Goal: Task Accomplishment & Management: Use online tool/utility

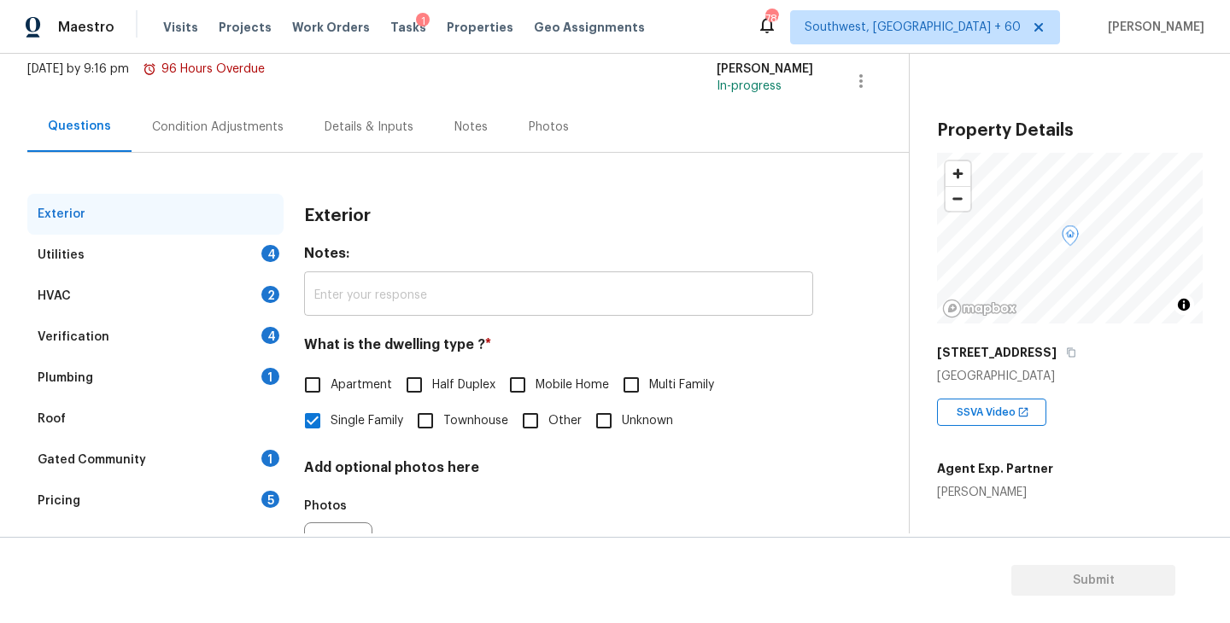
scroll to position [149, 0]
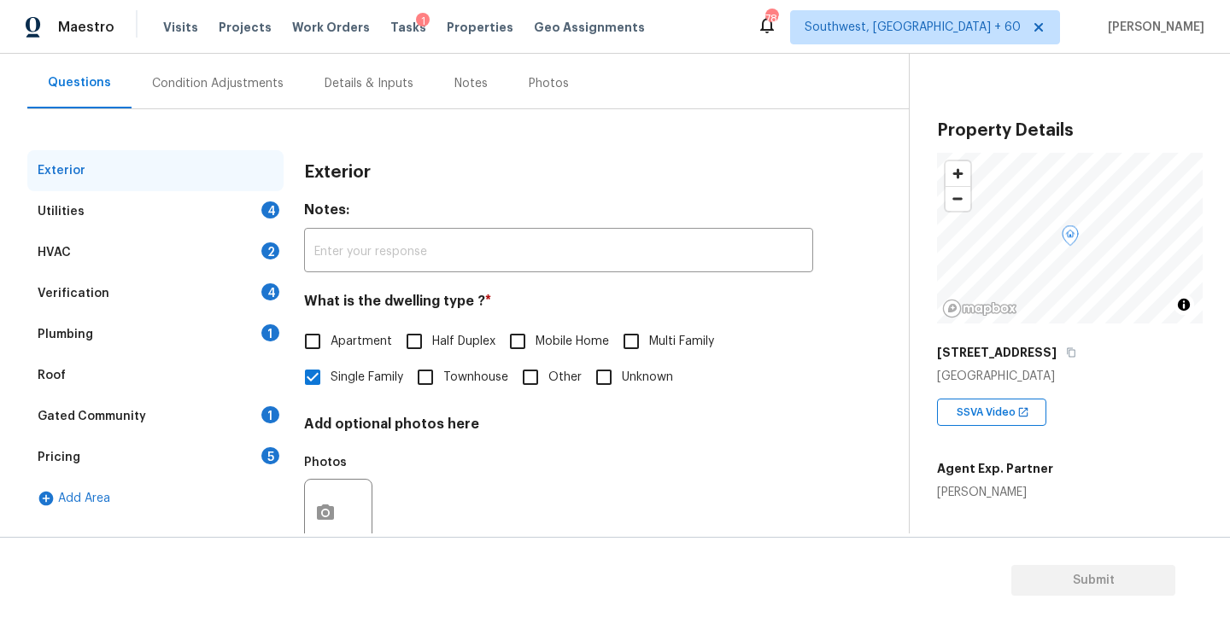
click at [209, 196] on div "Utilities 4" at bounding box center [155, 211] width 256 height 41
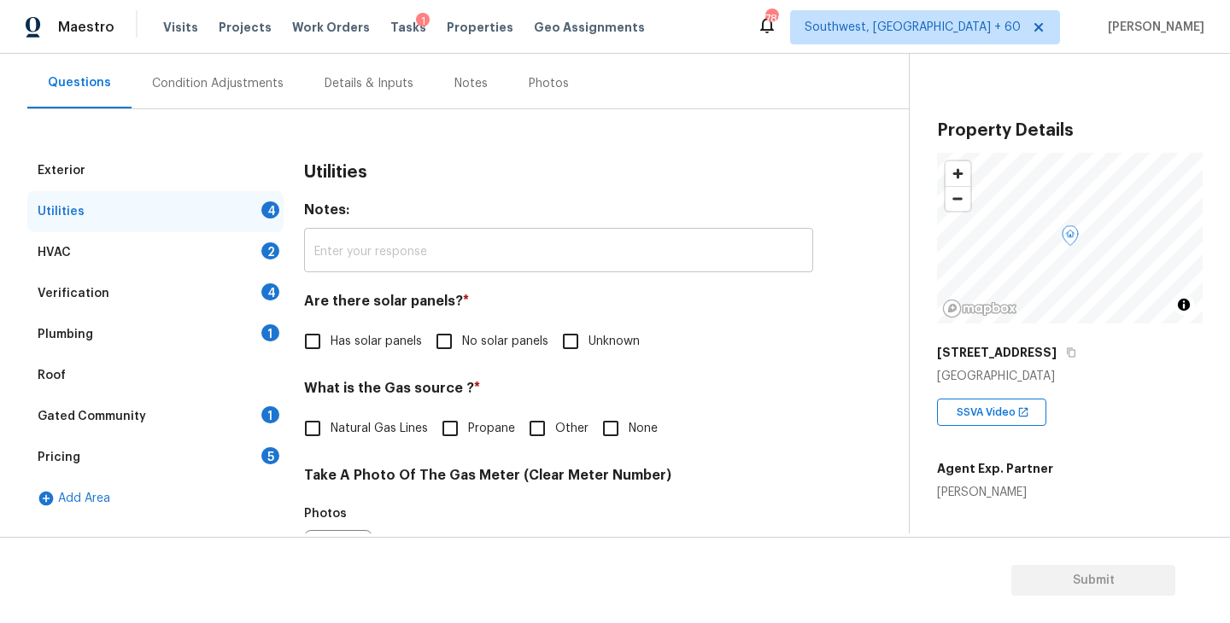
scroll to position [342, 0]
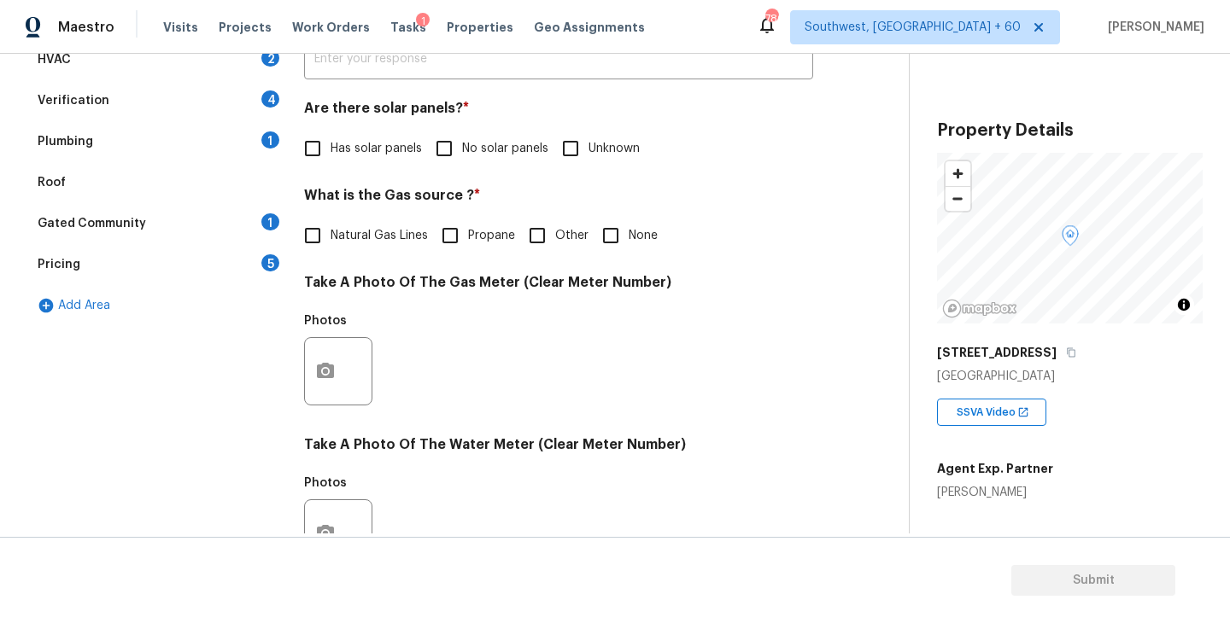
click at [457, 153] on input "No solar panels" at bounding box center [444, 149] width 36 height 36
checkbox input "true"
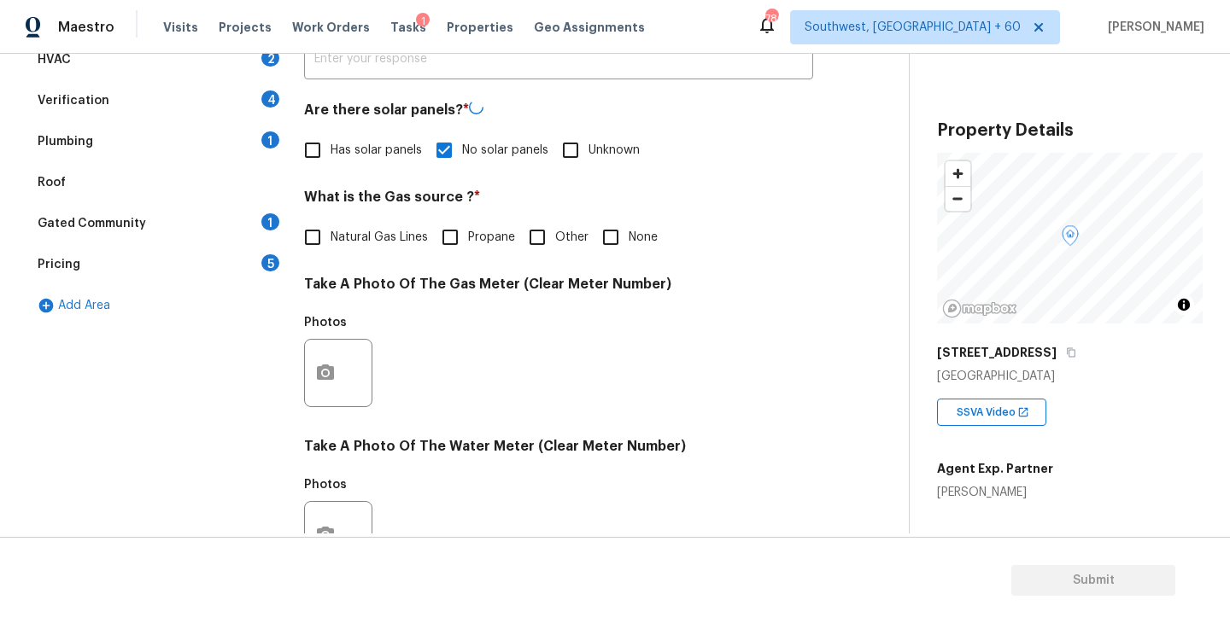
scroll to position [662, 0]
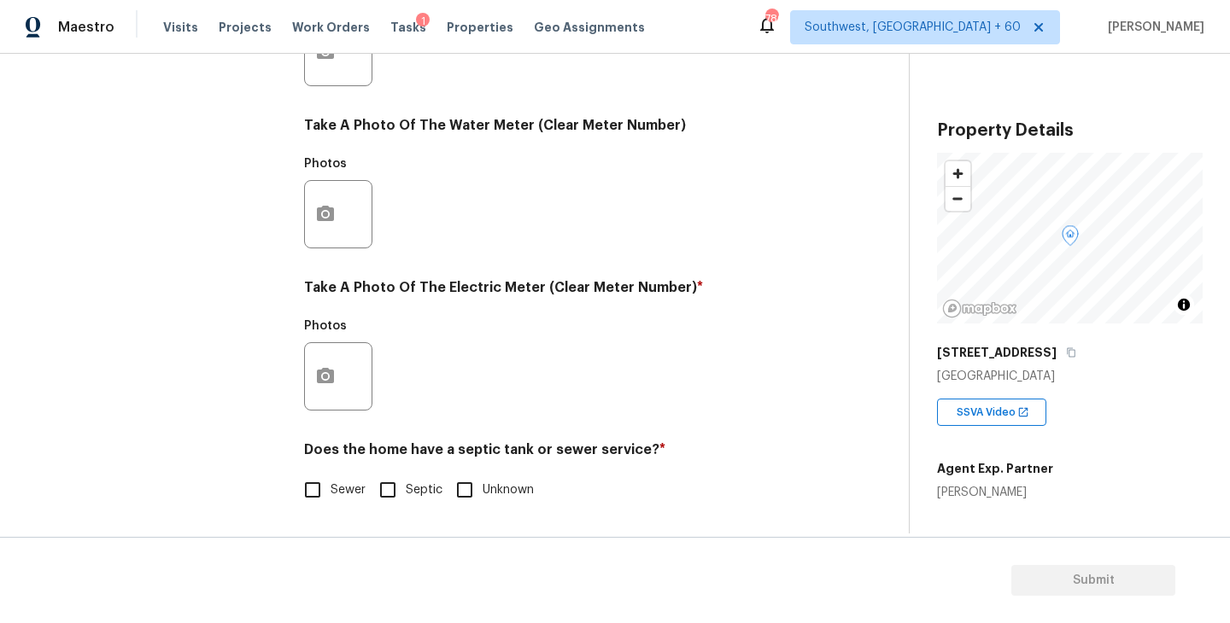
click at [329, 500] on input "Sewer" at bounding box center [313, 490] width 36 height 36
checkbox input "true"
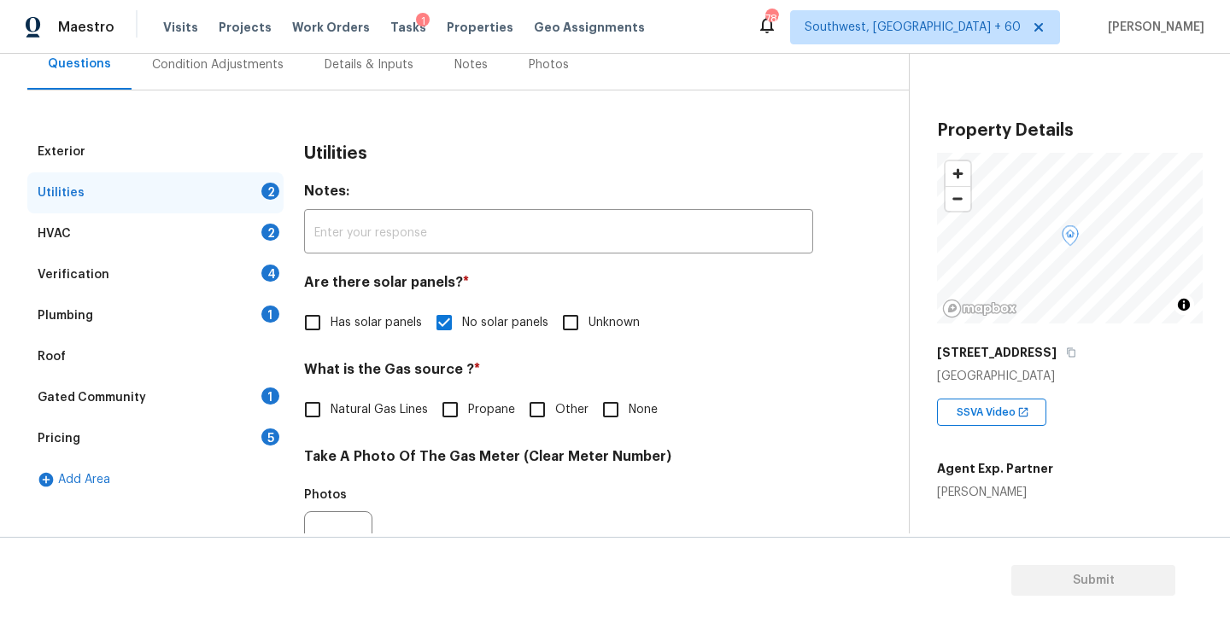
click at [168, 301] on div "Plumbing 1" at bounding box center [155, 315] width 256 height 41
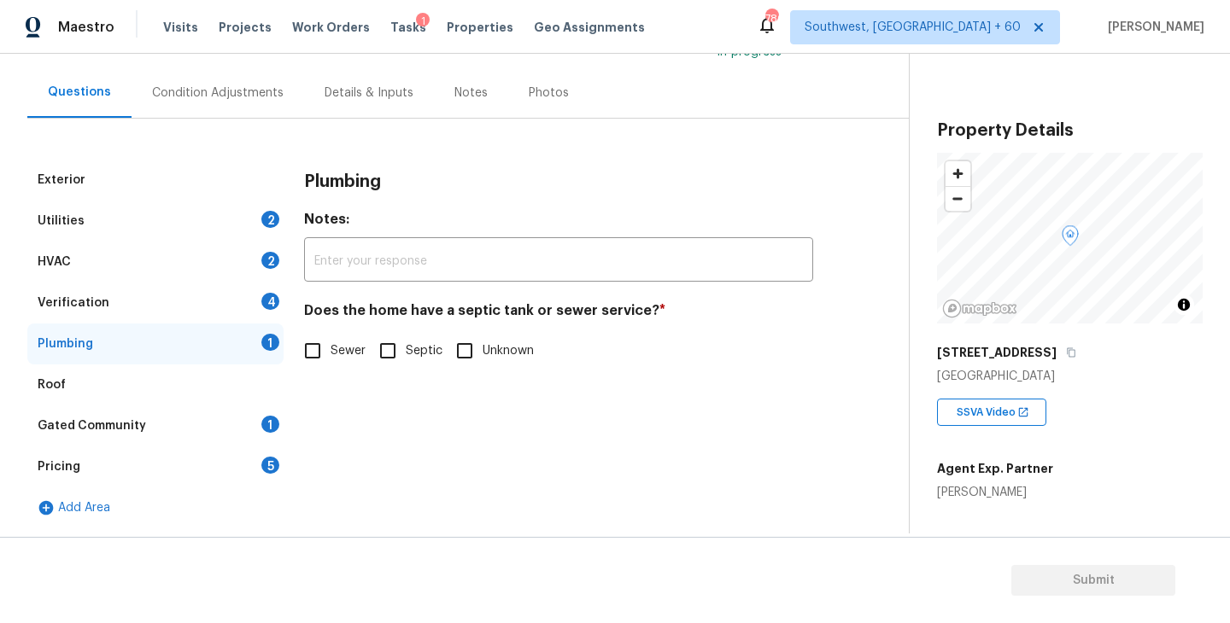
scroll to position [140, 0]
click at [309, 352] on input "Sewer" at bounding box center [313, 351] width 36 height 36
checkbox input "true"
click at [194, 418] on div "Gated Community 1" at bounding box center [155, 426] width 256 height 41
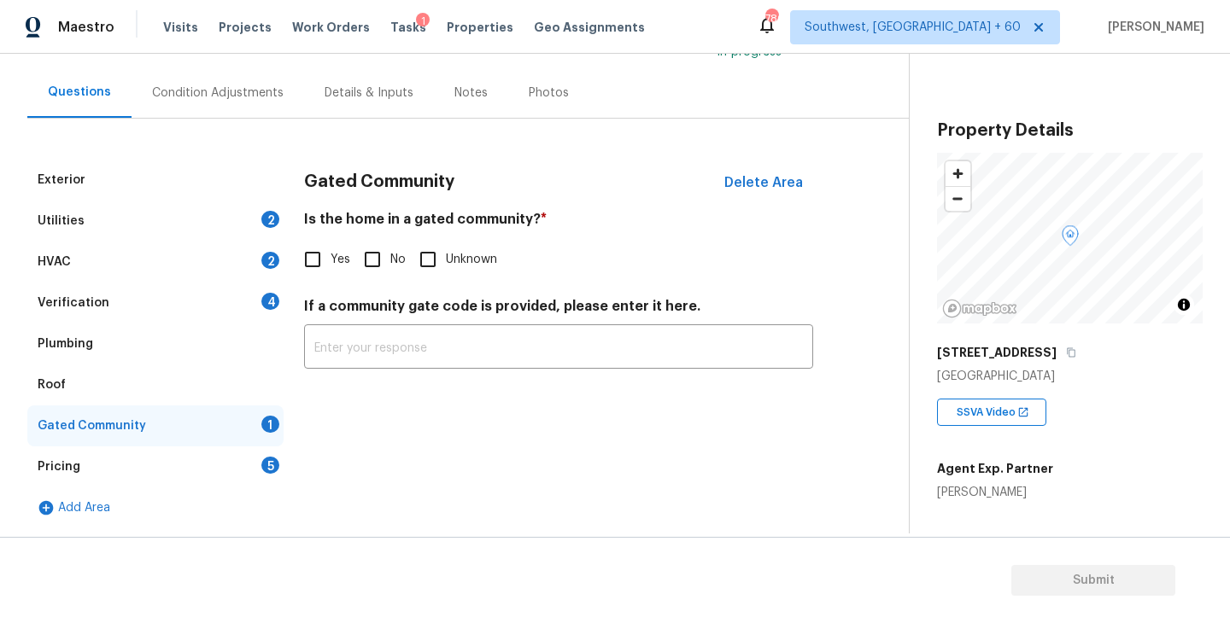
click at [376, 272] on input "No" at bounding box center [372, 260] width 36 height 36
checkbox input "true"
click at [232, 105] on div "Condition Adjustments" at bounding box center [217, 92] width 172 height 50
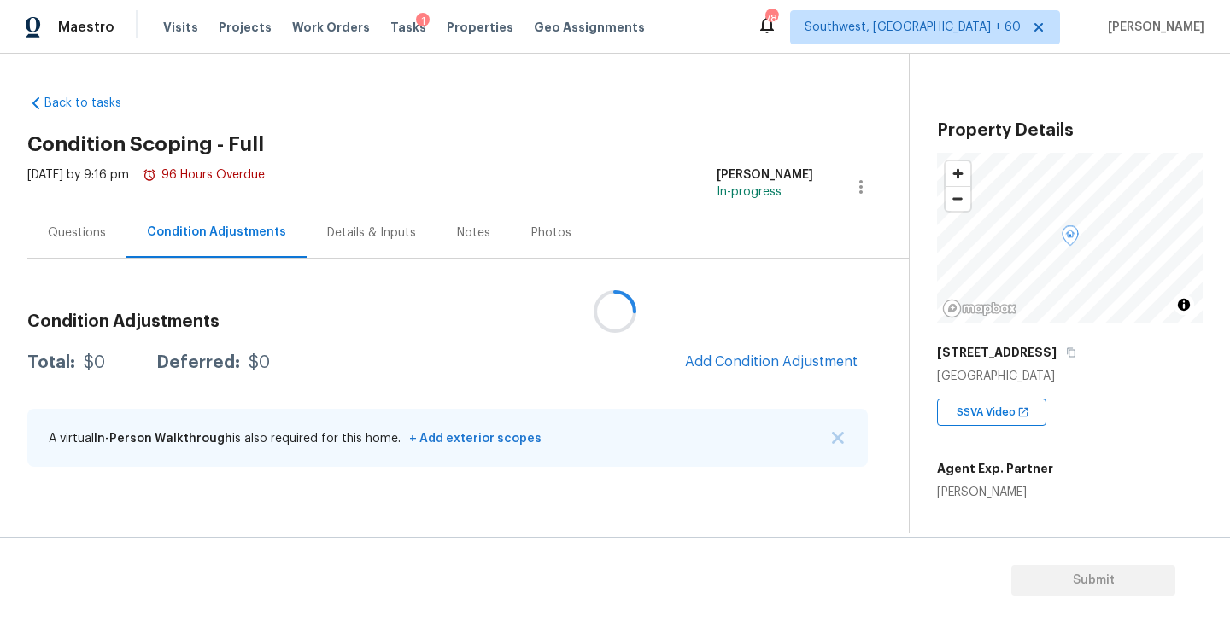
click at [550, 172] on div at bounding box center [615, 311] width 1230 height 623
click at [94, 239] on div "Questions" at bounding box center [77, 233] width 58 height 17
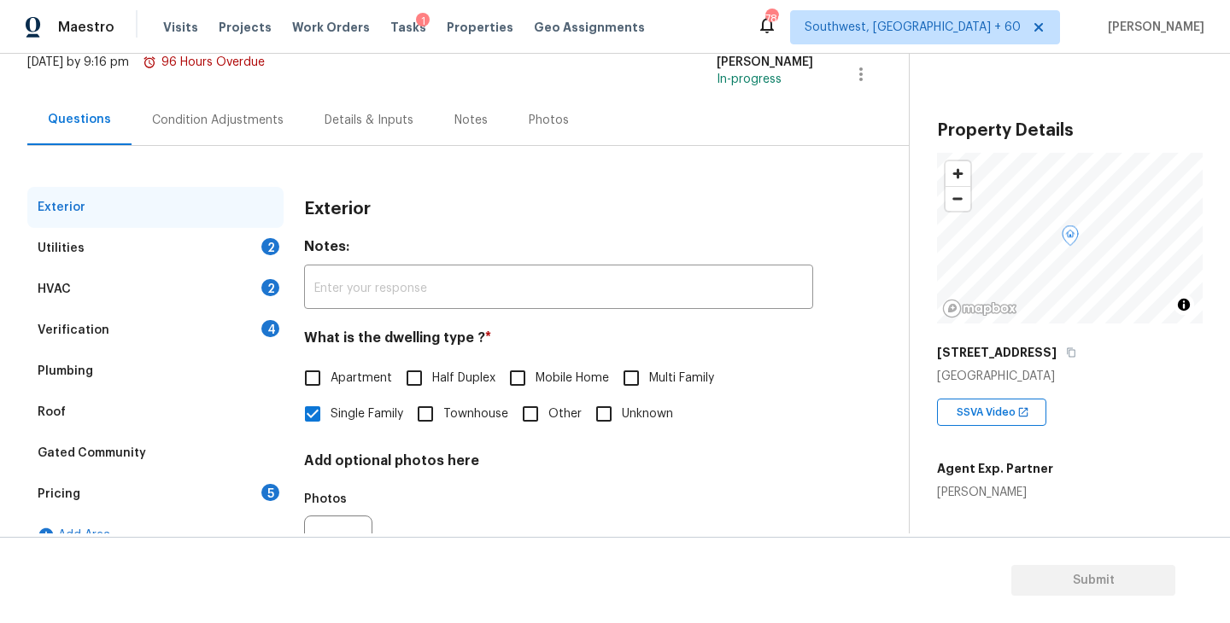
scroll to position [152, 0]
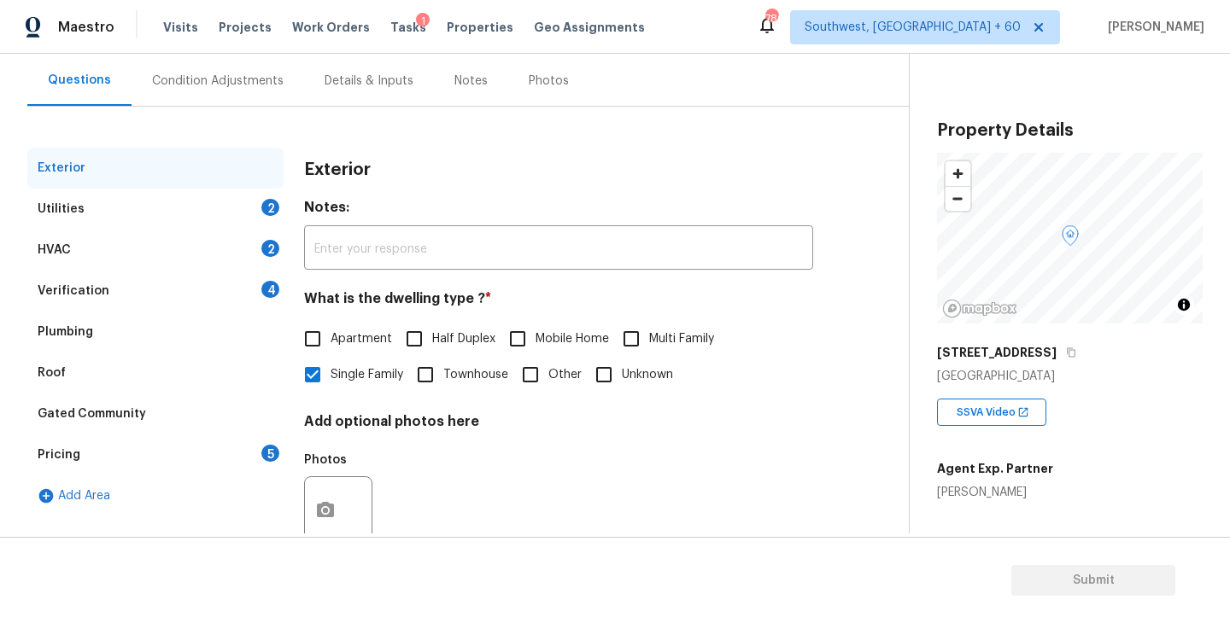
click at [248, 85] on div "Condition Adjustments" at bounding box center [217, 81] width 131 height 17
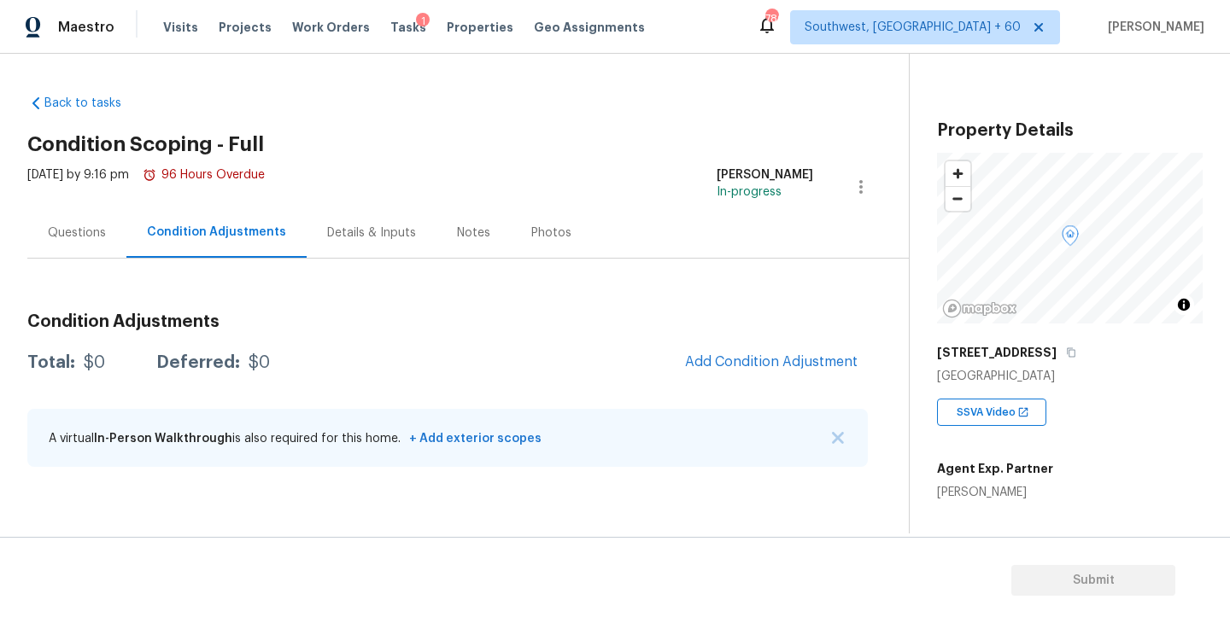
click at [662, 125] on div "Back to tasks Condition Scoping - Full [DATE] by 9:16 pm 96 Hours Overdue [PERS…" at bounding box center [467, 284] width 881 height 406
click at [792, 371] on button "Add Condition Adjustment" at bounding box center [771, 362] width 193 height 36
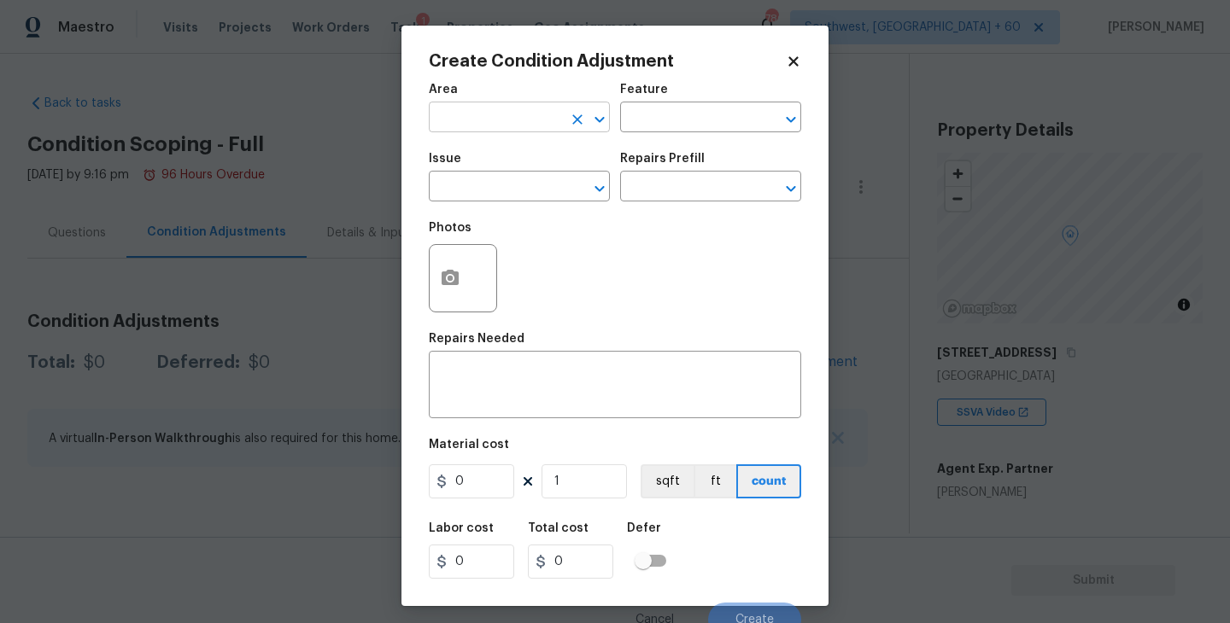
click at [521, 115] on input "text" at bounding box center [495, 119] width 133 height 26
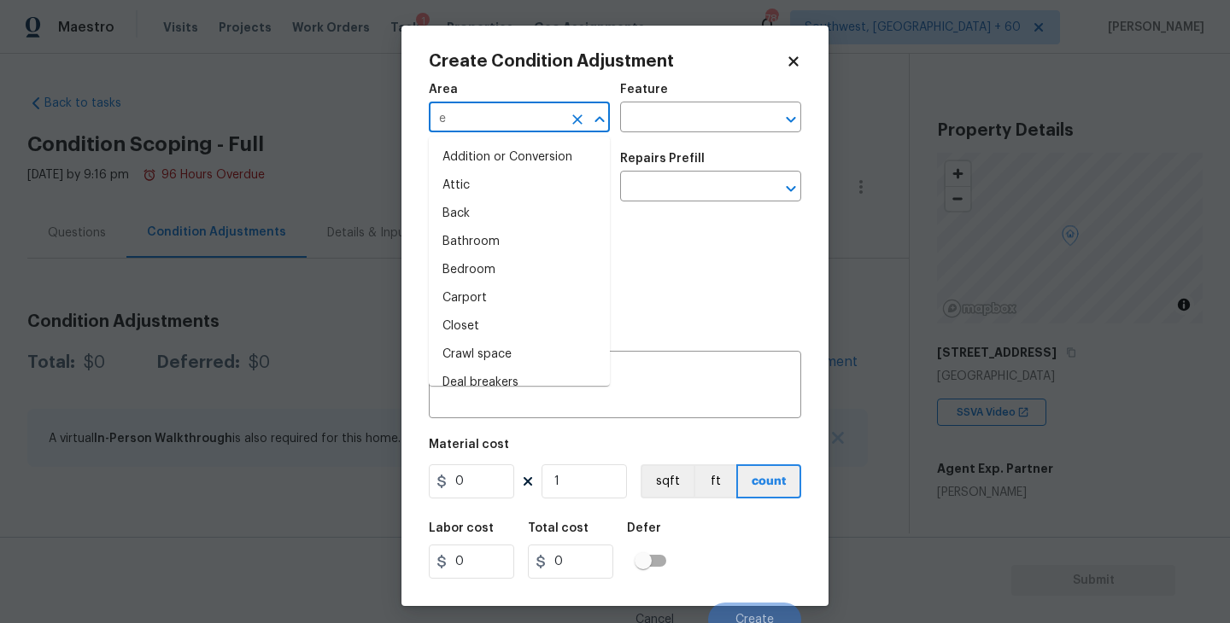
type input "ex"
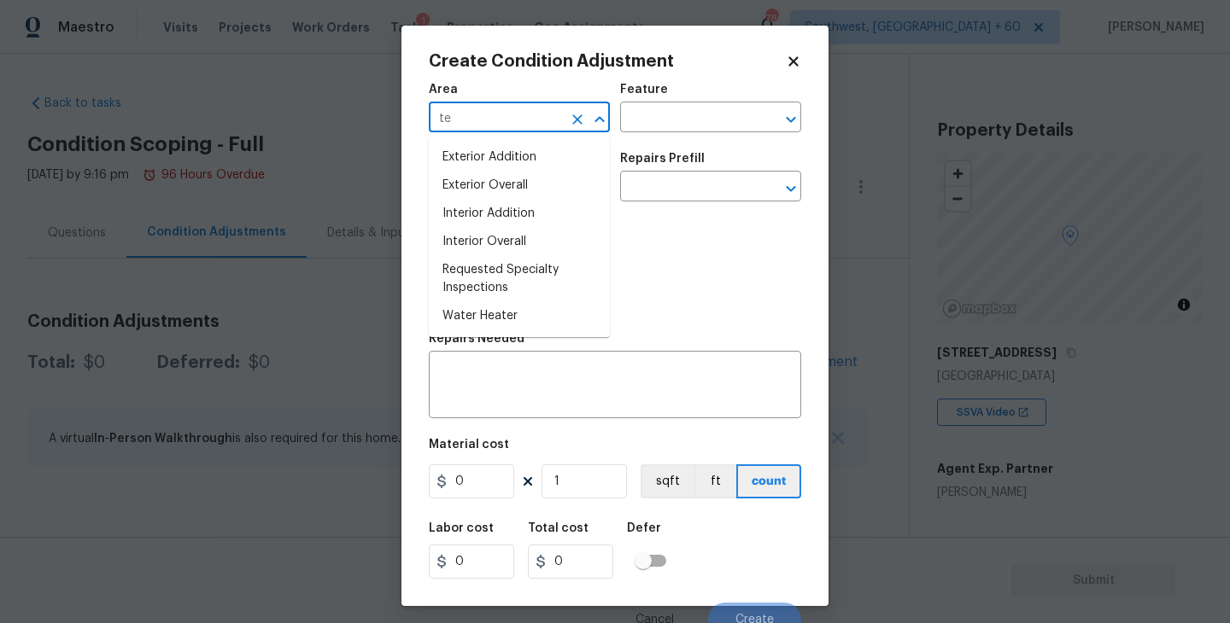
type input "t"
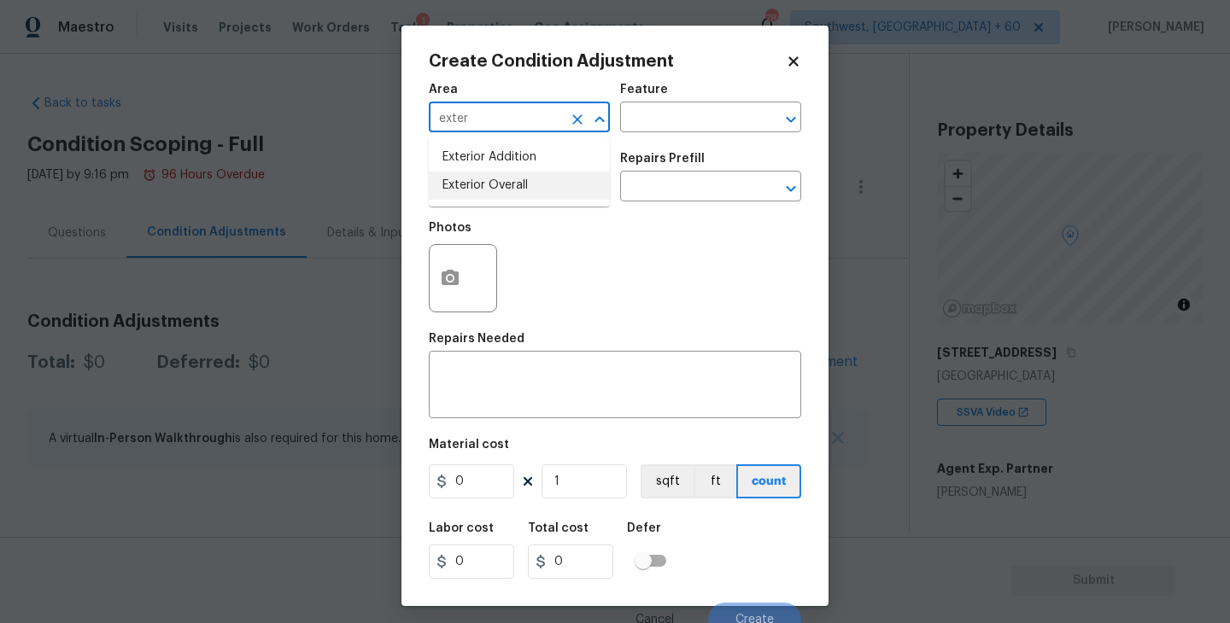
click at [517, 178] on li "Exterior Overall" at bounding box center [519, 186] width 181 height 28
type input "Exterior Overall"
click at [681, 125] on input "text" at bounding box center [686, 119] width 133 height 26
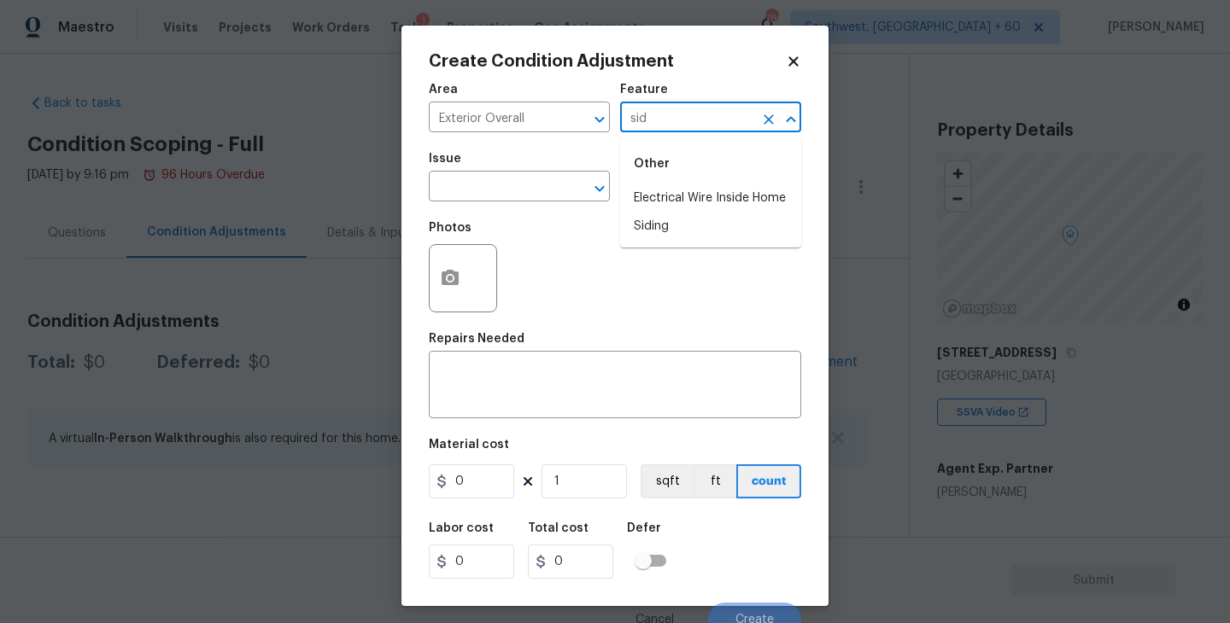
type input "sidi"
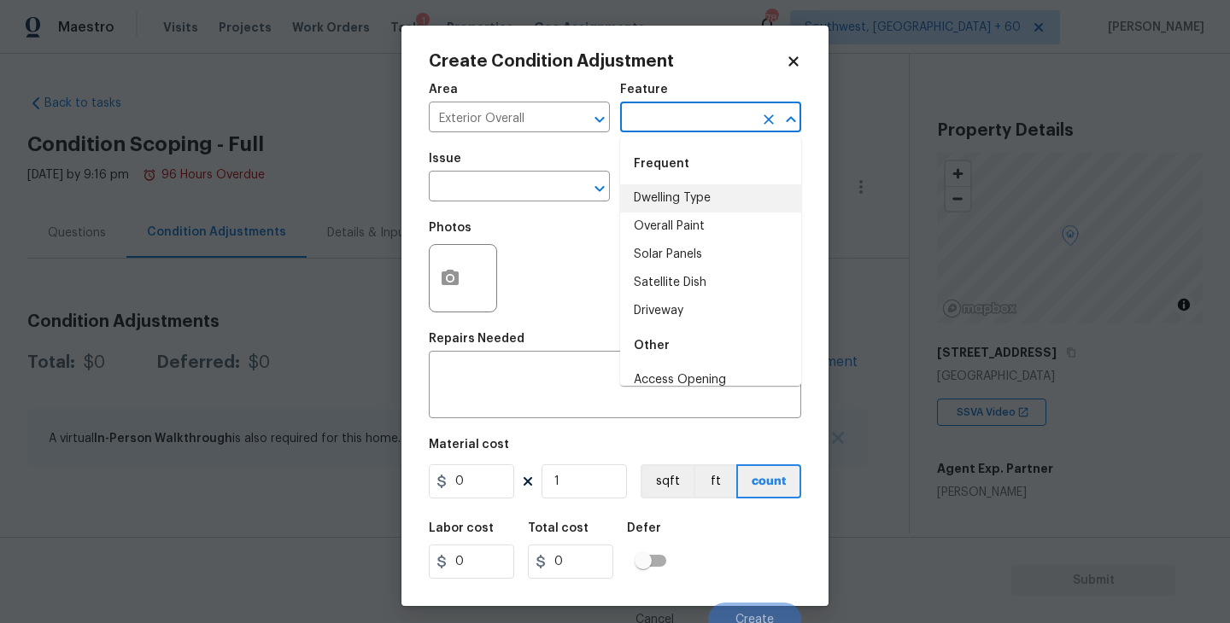
click at [669, 189] on li "Dwelling Type" at bounding box center [710, 198] width 181 height 28
type input "Dwelling Type"
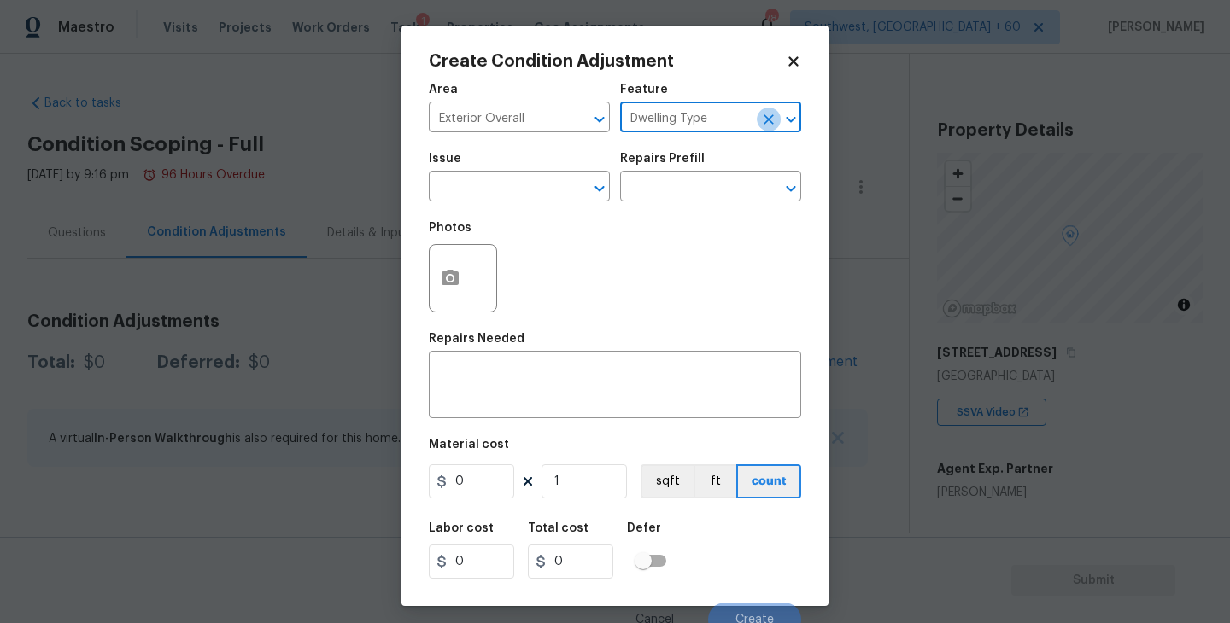
click at [769, 126] on icon "Clear" at bounding box center [768, 119] width 17 height 17
click at [692, 203] on li "Siding" at bounding box center [710, 198] width 181 height 28
type input "Siding"
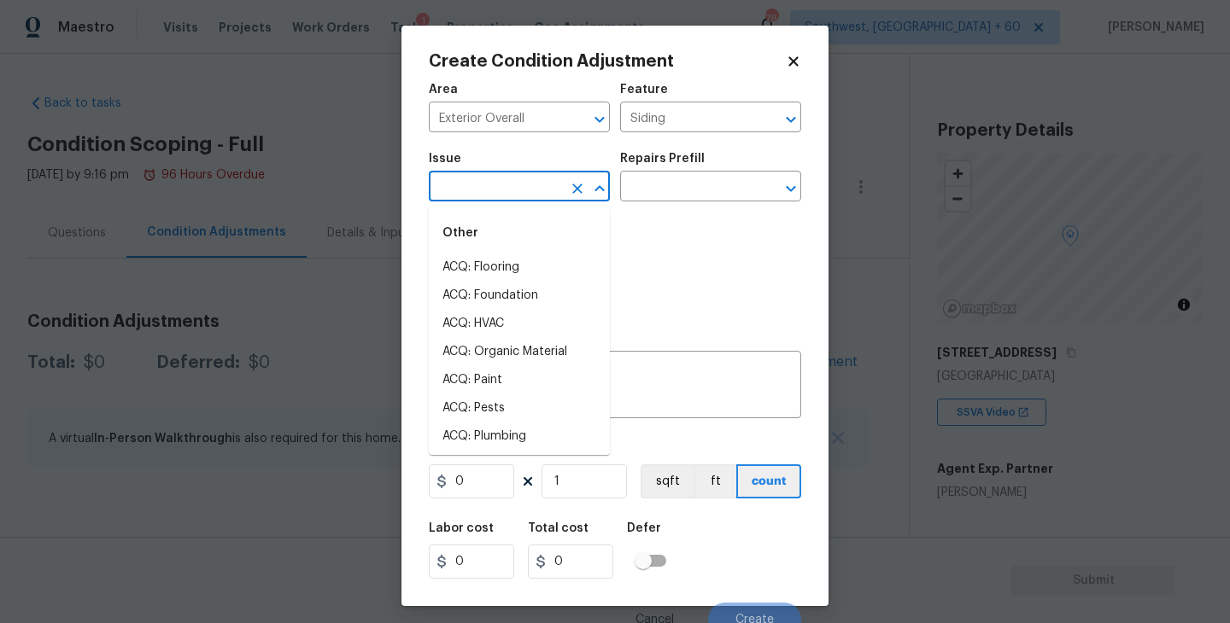
drag, startPoint x: 508, startPoint y: 178, endPoint x: 496, endPoint y: 178, distance: 12.0
click at [496, 178] on input "text" at bounding box center [495, 188] width 133 height 26
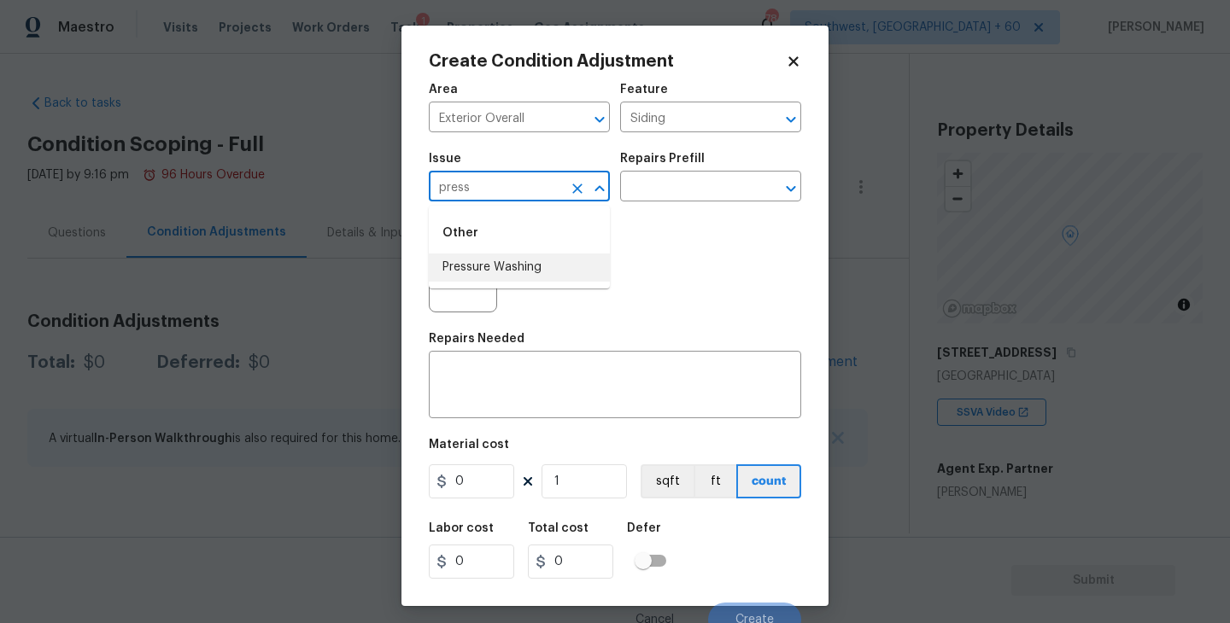
click at [514, 265] on li "Pressure Washing" at bounding box center [519, 268] width 181 height 28
type input "Pressure Washing"
click at [667, 209] on div "Issue Pressure Washing ​ Repairs Prefill ​" at bounding box center [615, 177] width 372 height 69
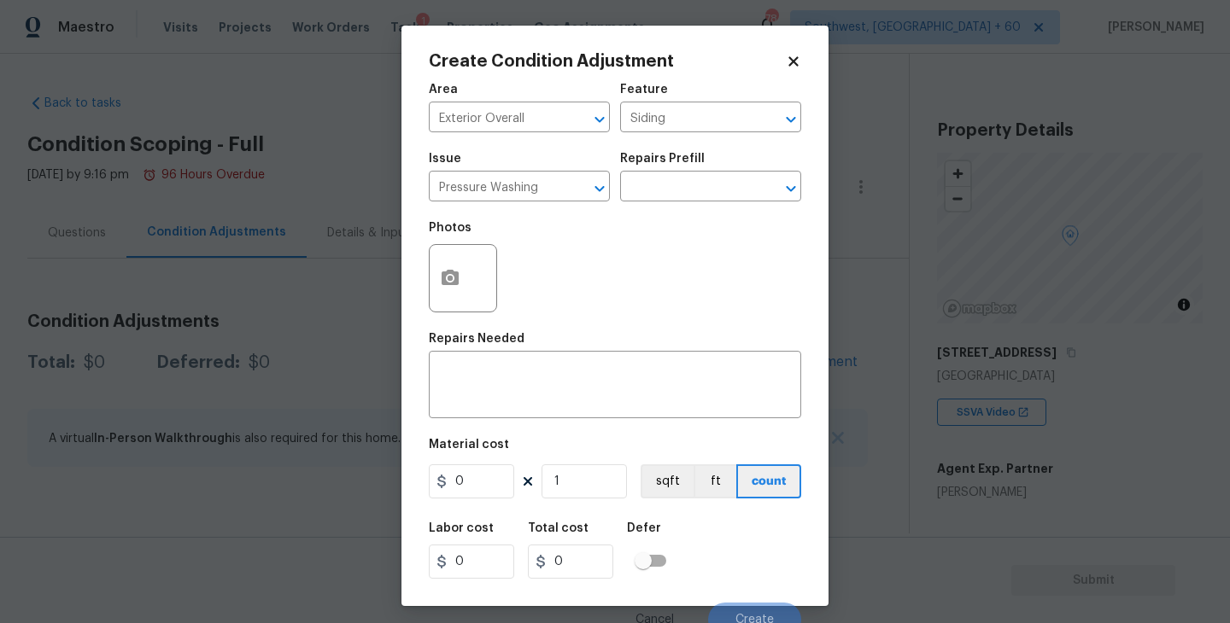
click at [687, 203] on div "Issue Pressure Washing ​ Repairs Prefill ​" at bounding box center [615, 177] width 372 height 69
click at [729, 178] on input "text" at bounding box center [686, 188] width 133 height 26
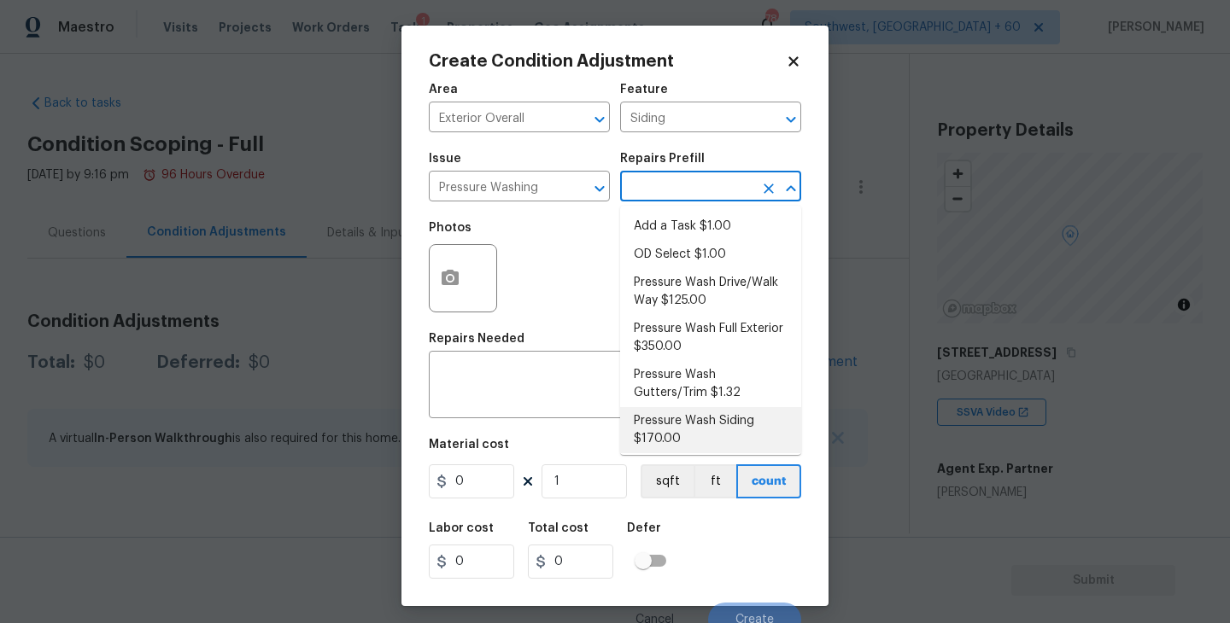
click at [694, 423] on li "Pressure Wash Siding $170.00" at bounding box center [710, 430] width 181 height 46
type textarea "Protect areas as needed for pressure washing. Pressure wash the siding on the h…"
type input "170"
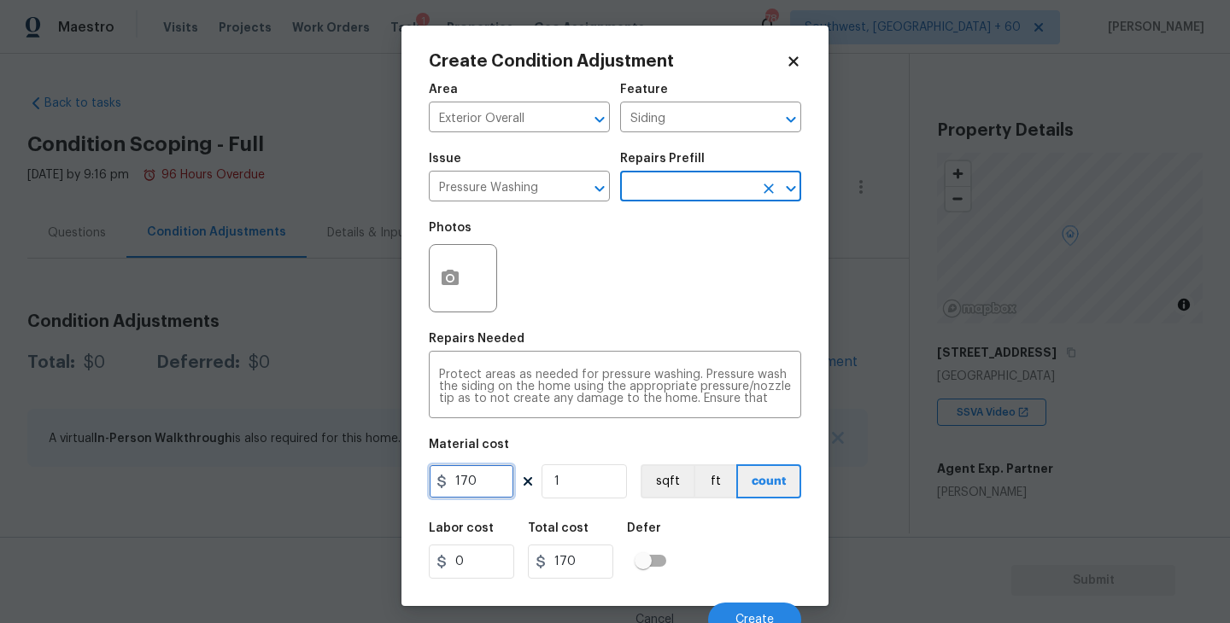
drag, startPoint x: 482, startPoint y: 484, endPoint x: 371, endPoint y: 484, distance: 111.0
click at [371, 484] on div "Create Condition Adjustment Area Exterior Overall ​ Feature Siding ​ Issue Pres…" at bounding box center [615, 311] width 1230 height 623
type input "200"
click at [470, 288] on div at bounding box center [463, 278] width 68 height 68
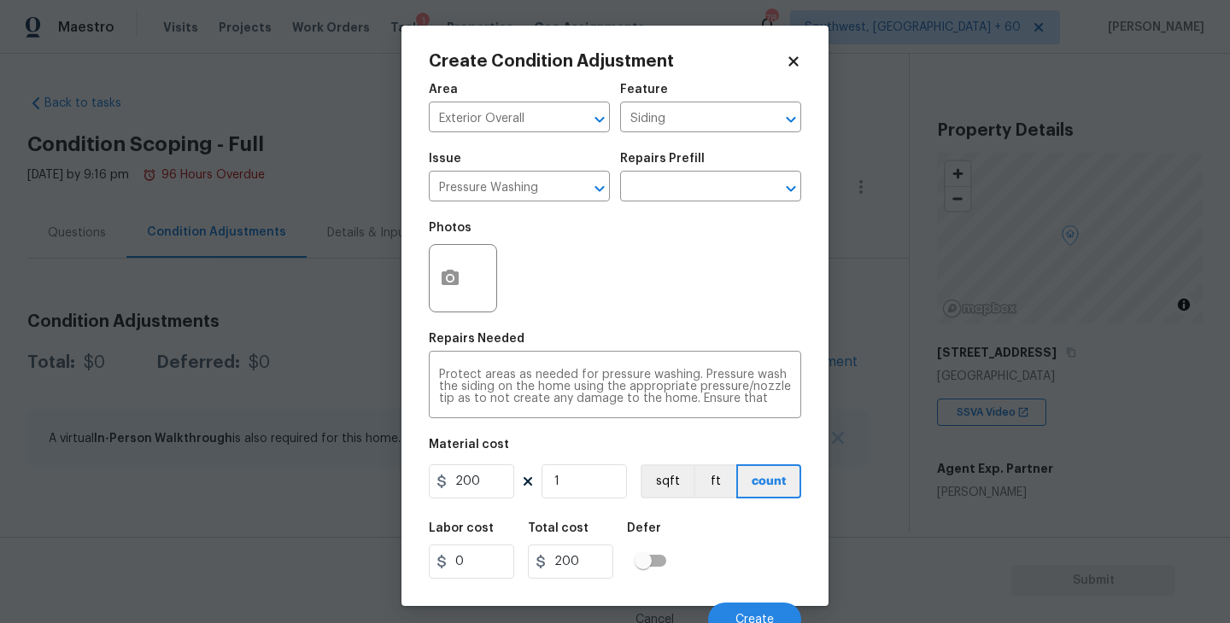
click at [546, 328] on div "Area Exterior Overall ​ Feature Siding ​ Issue Pressure Washing ​ Repairs Prefi…" at bounding box center [615, 355] width 372 height 564
click at [445, 290] on button "button" at bounding box center [449, 278] width 41 height 67
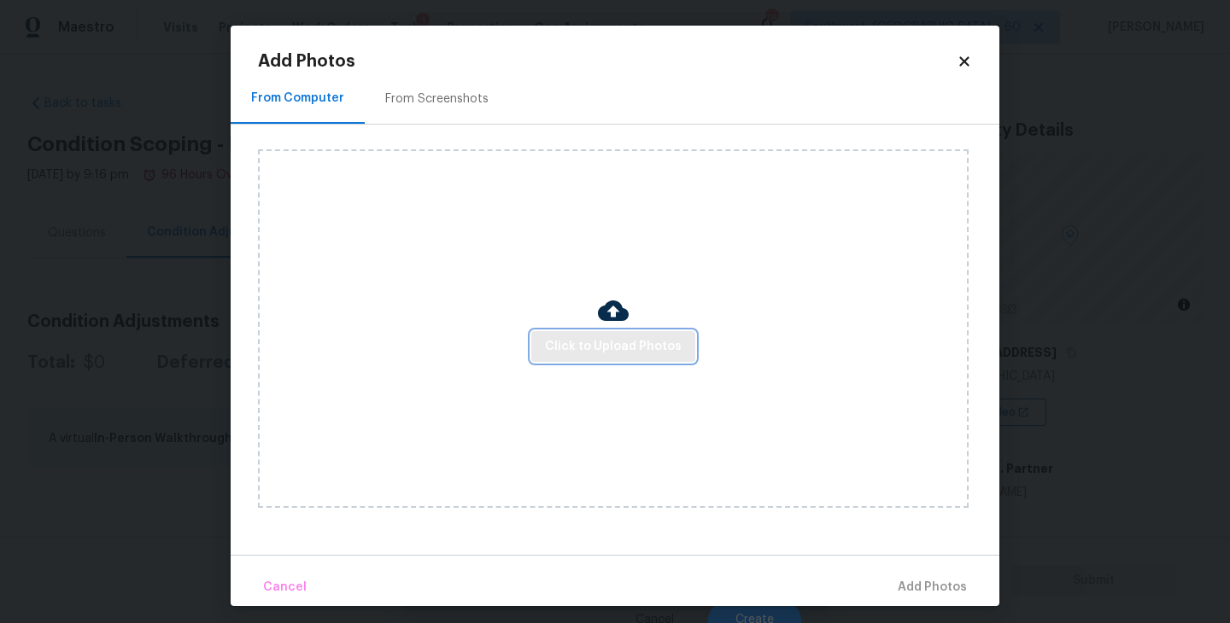
click at [597, 342] on span "Click to Upload Photos" at bounding box center [613, 346] width 137 height 21
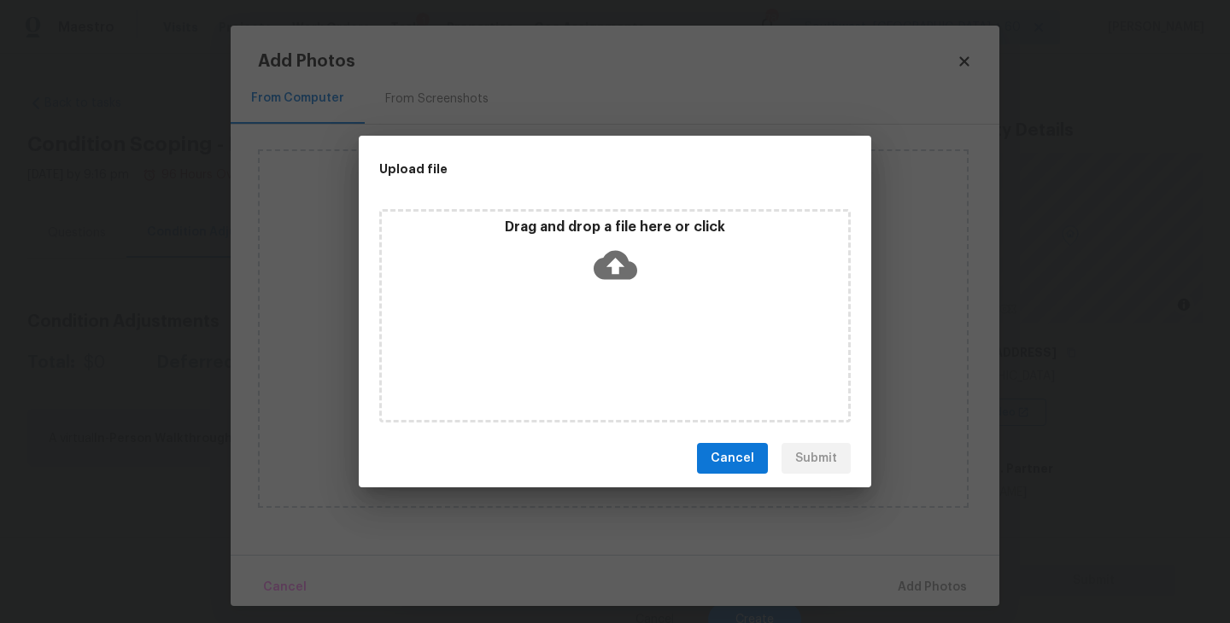
click at [610, 302] on div "Drag and drop a file here or click" at bounding box center [614, 315] width 471 height 213
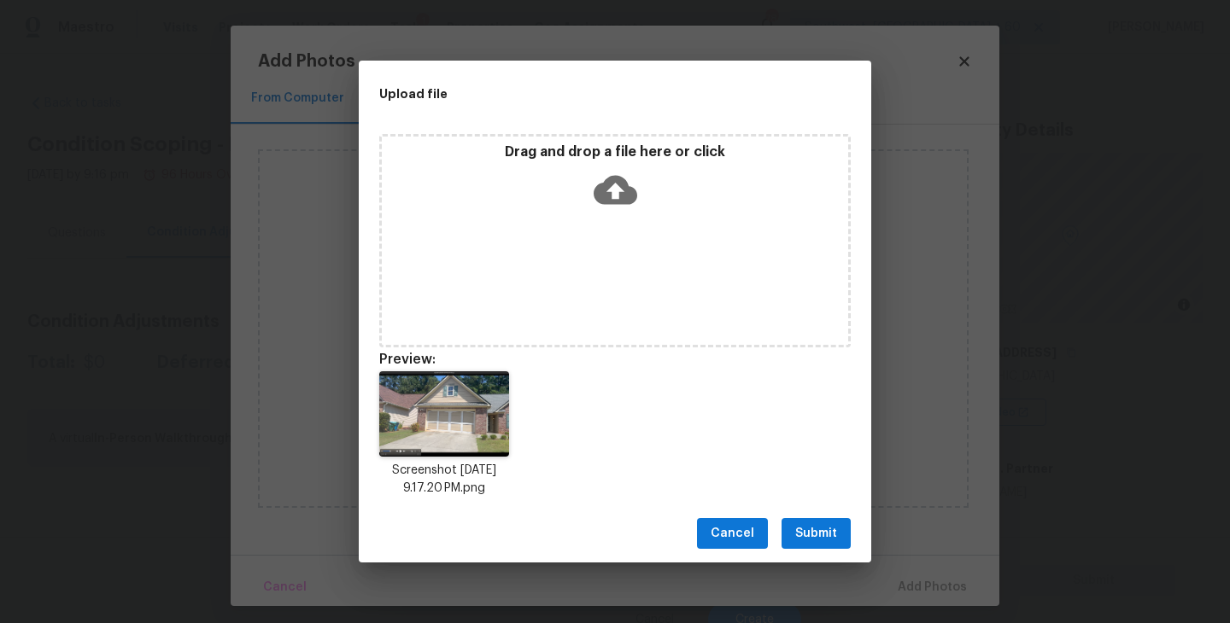
click at [798, 538] on span "Submit" at bounding box center [816, 533] width 42 height 21
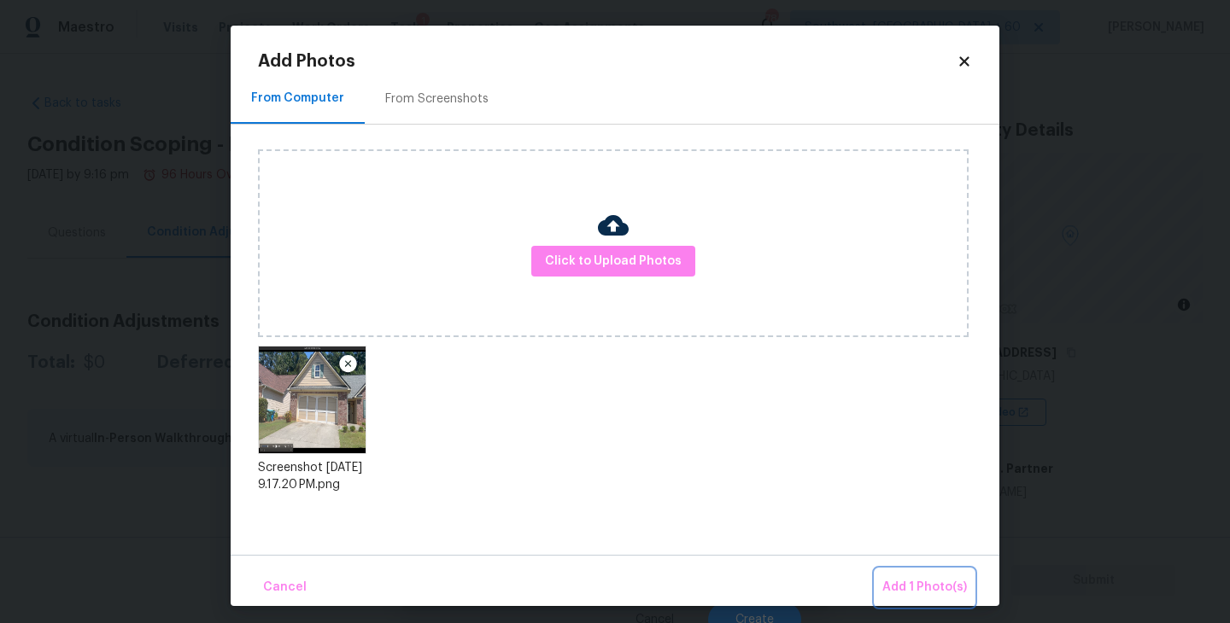
click at [890, 570] on button "Add 1 Photo(s)" at bounding box center [924, 588] width 98 height 37
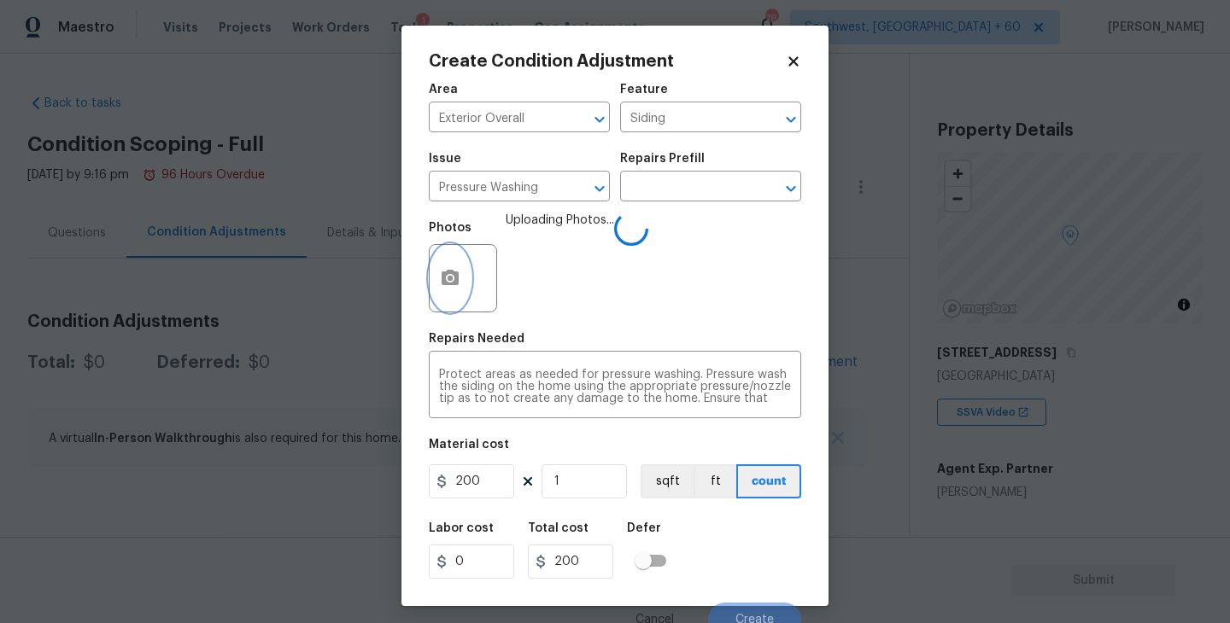
scroll to position [15, 0]
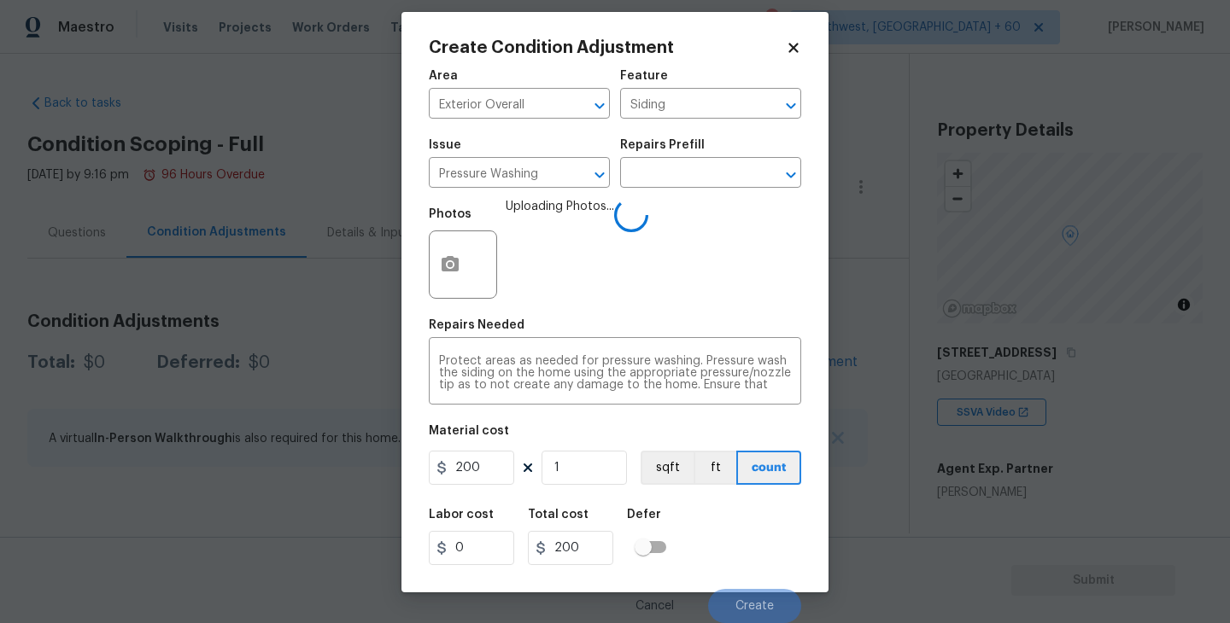
click at [751, 535] on div "Labor cost 0 Total cost 200 Defer" at bounding box center [615, 537] width 372 height 77
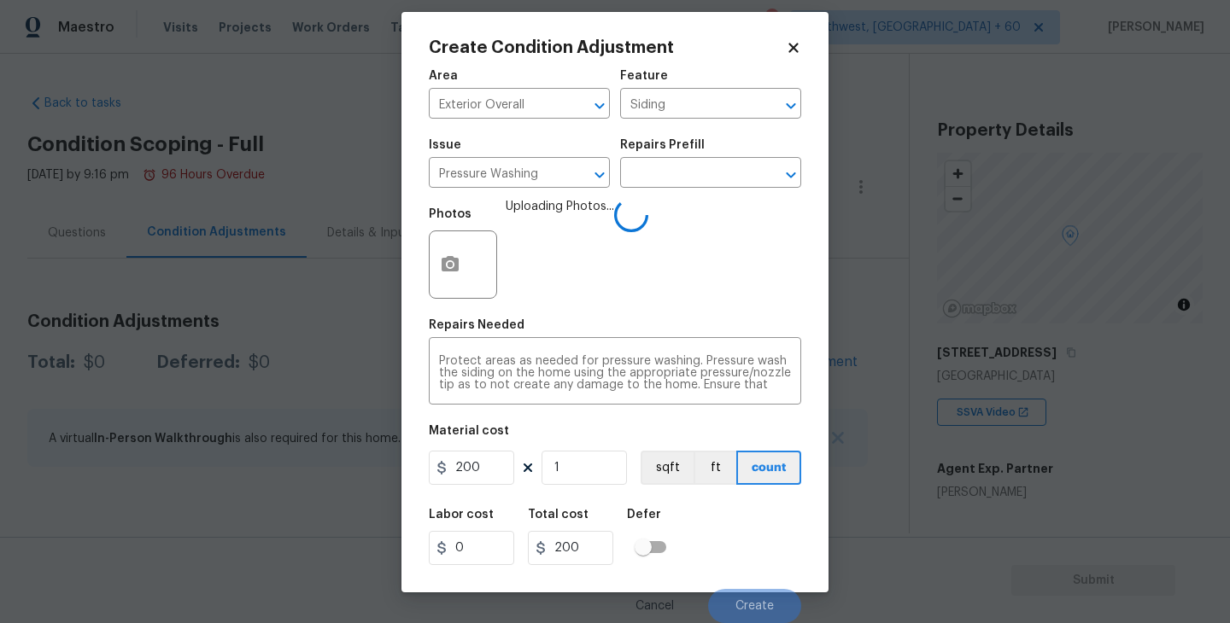
click at [746, 534] on div "Labor cost 0 Total cost 200 Defer" at bounding box center [615, 537] width 372 height 77
click at [749, 558] on div "Labor cost 0 Total cost 200 Defer" at bounding box center [615, 537] width 372 height 77
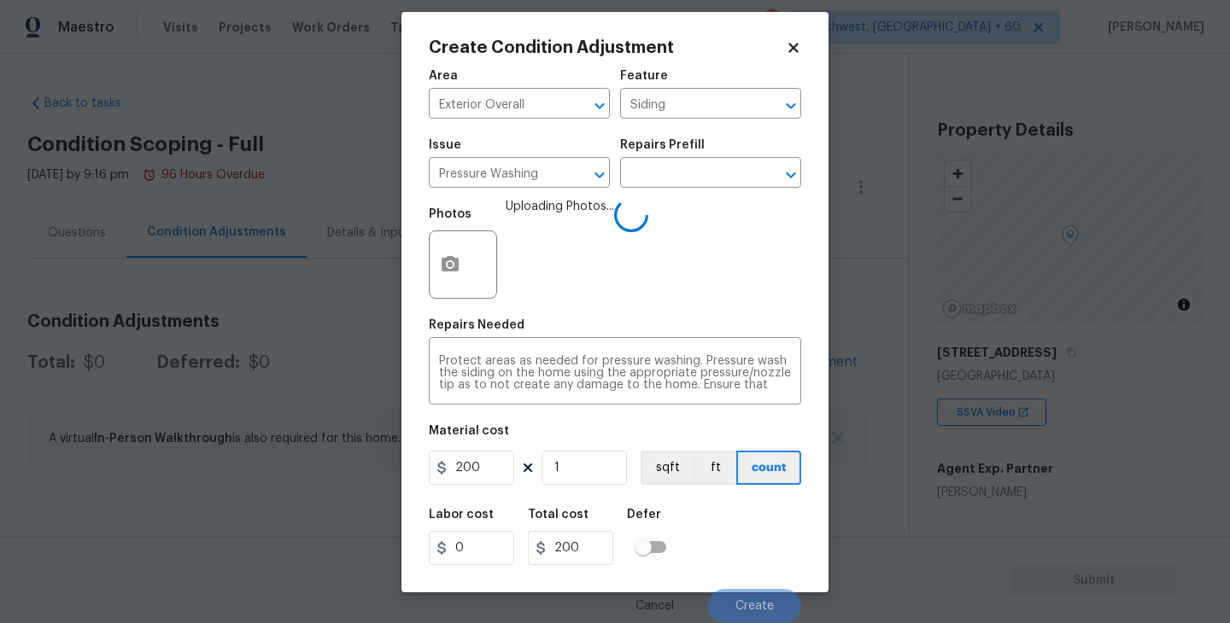
click at [742, 544] on div "Labor cost 0 Total cost 200 Defer" at bounding box center [615, 537] width 372 height 77
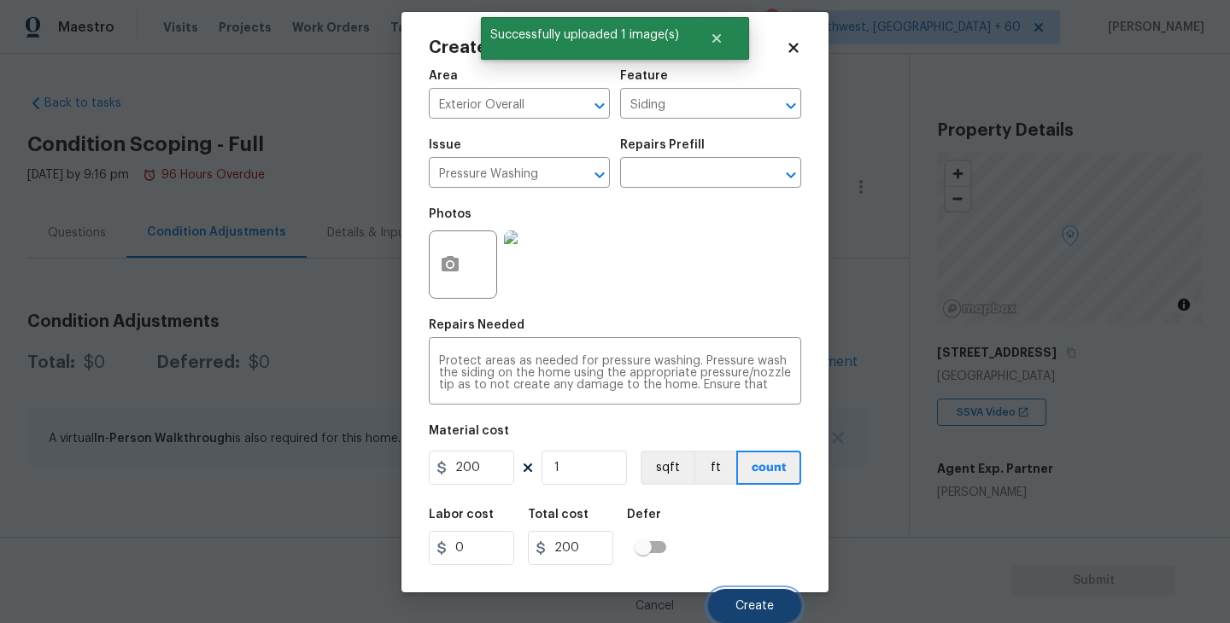
click at [754, 606] on span "Create" at bounding box center [754, 606] width 38 height 13
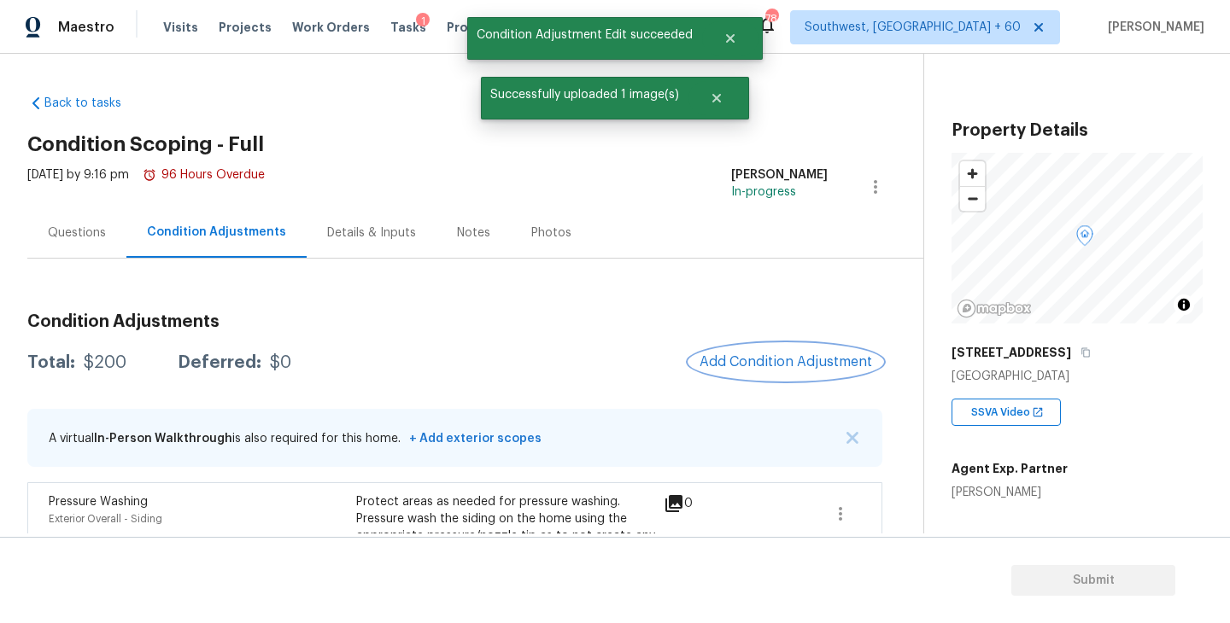
scroll to position [0, 0]
click at [771, 362] on span "Add Condition Adjustment" at bounding box center [785, 361] width 172 height 15
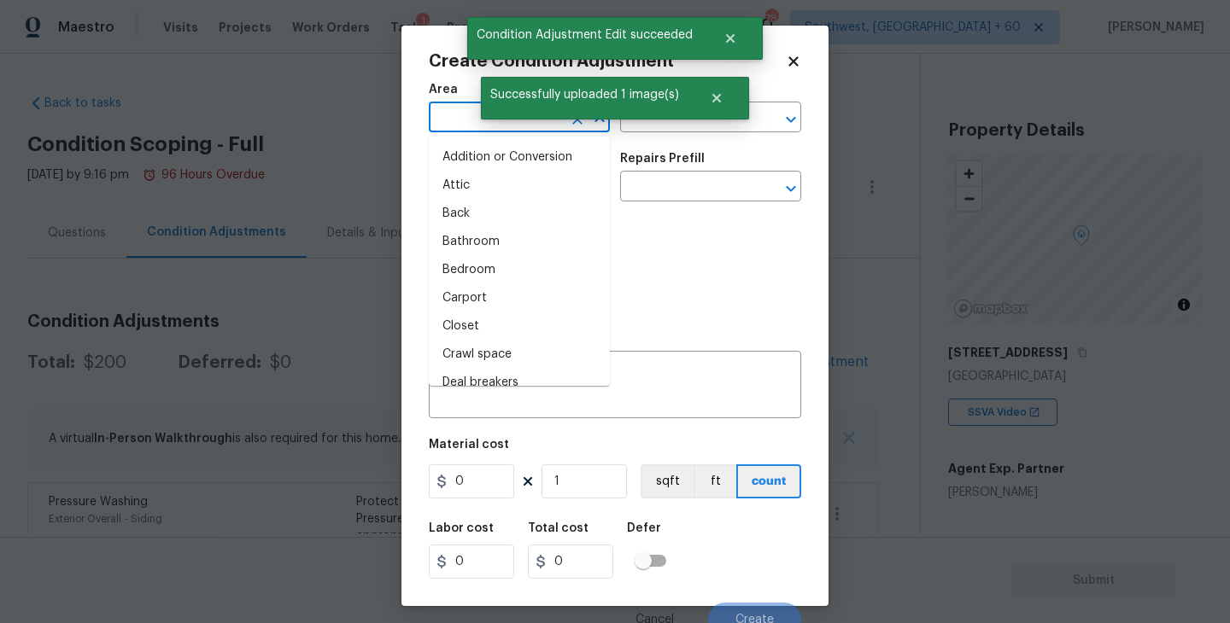
click at [460, 124] on input "text" at bounding box center [495, 119] width 133 height 26
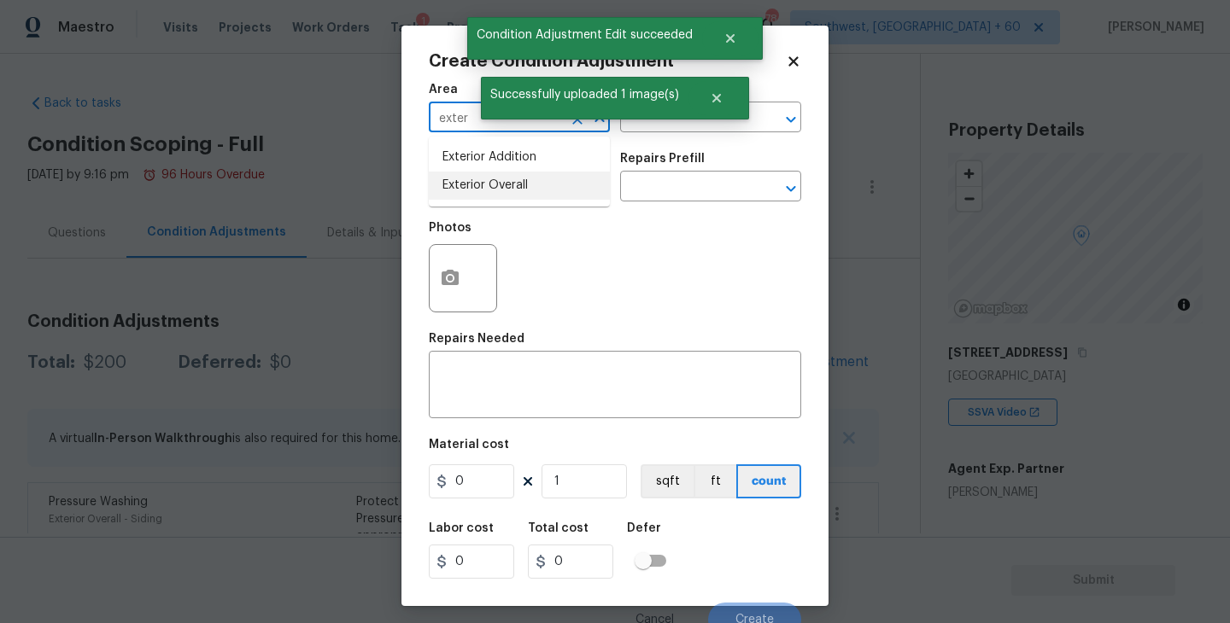
click at [514, 200] on ul "Exterior Addition Exterior Overall" at bounding box center [519, 172] width 181 height 70
click at [546, 179] on li "Exterior Overall" at bounding box center [519, 186] width 181 height 28
type input "Exterior Overall"
click at [655, 129] on input "text" at bounding box center [686, 119] width 133 height 26
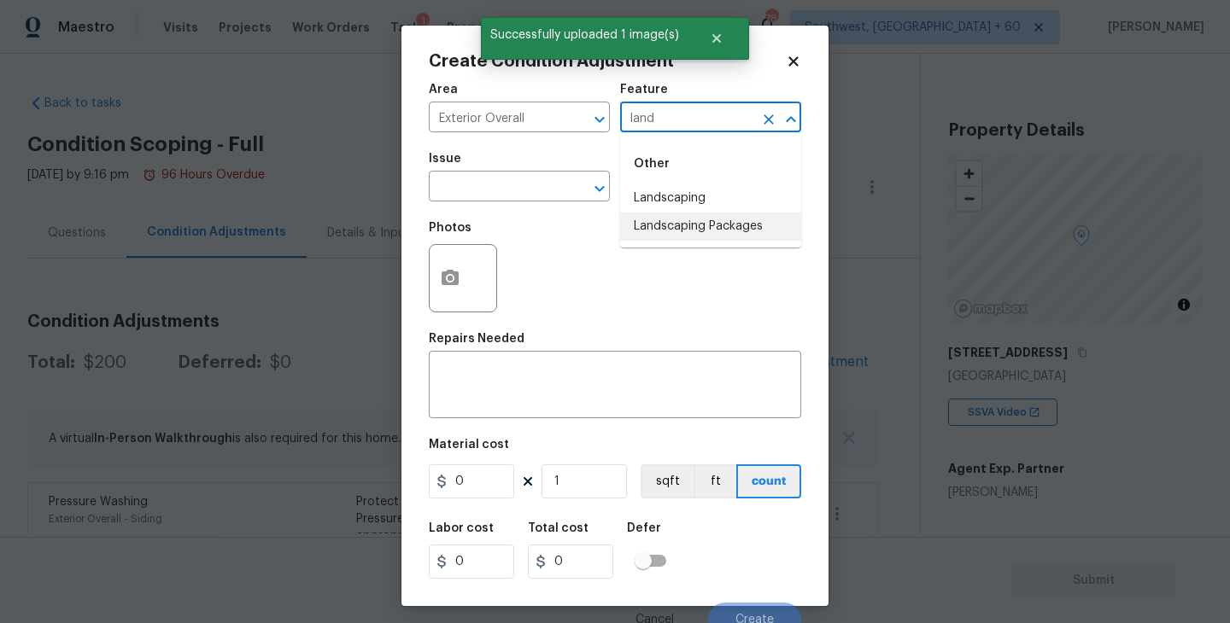
click at [654, 216] on li "Landscaping Packages" at bounding box center [710, 227] width 181 height 28
type input "Landscaping Packages"
click at [527, 197] on input "text" at bounding box center [495, 188] width 133 height 26
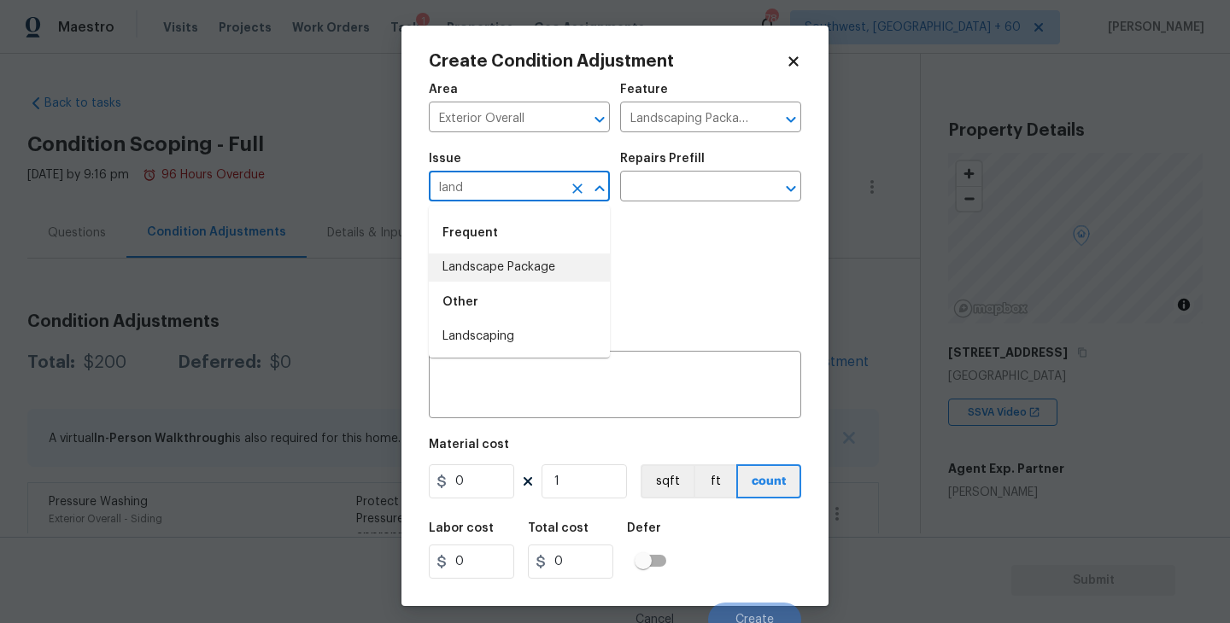
click at [531, 269] on li "Landscape Package" at bounding box center [519, 268] width 181 height 28
type input "Landscape Package"
click at [654, 213] on div "Photos" at bounding box center [615, 267] width 372 height 111
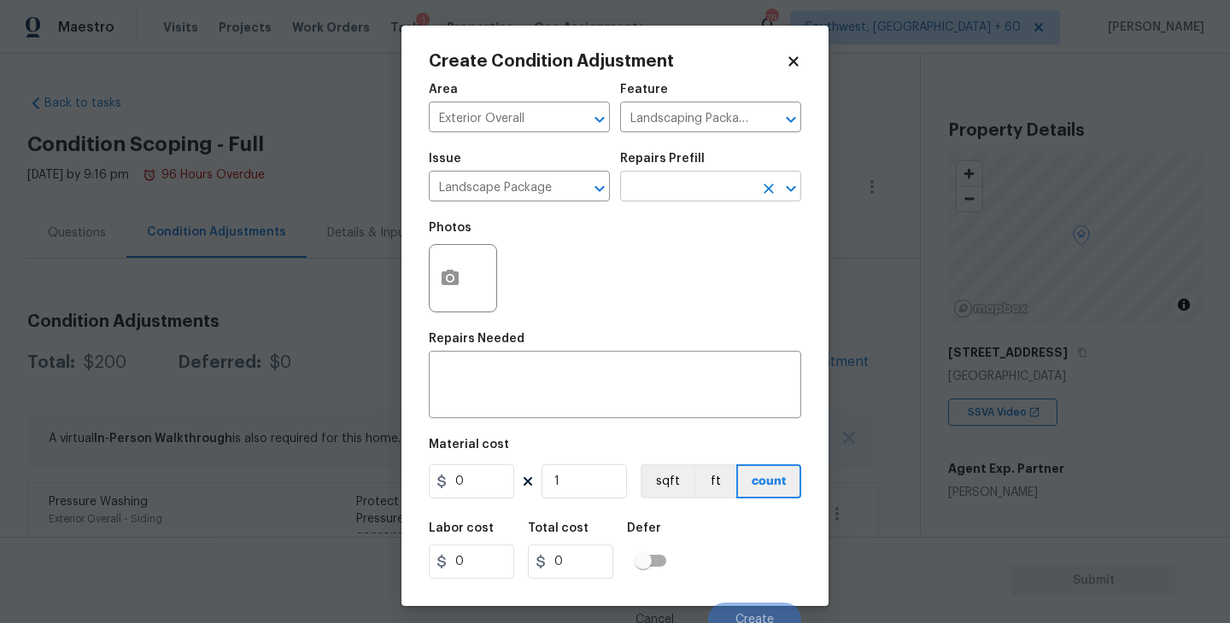
click at [689, 185] on input "text" at bounding box center [686, 188] width 133 height 26
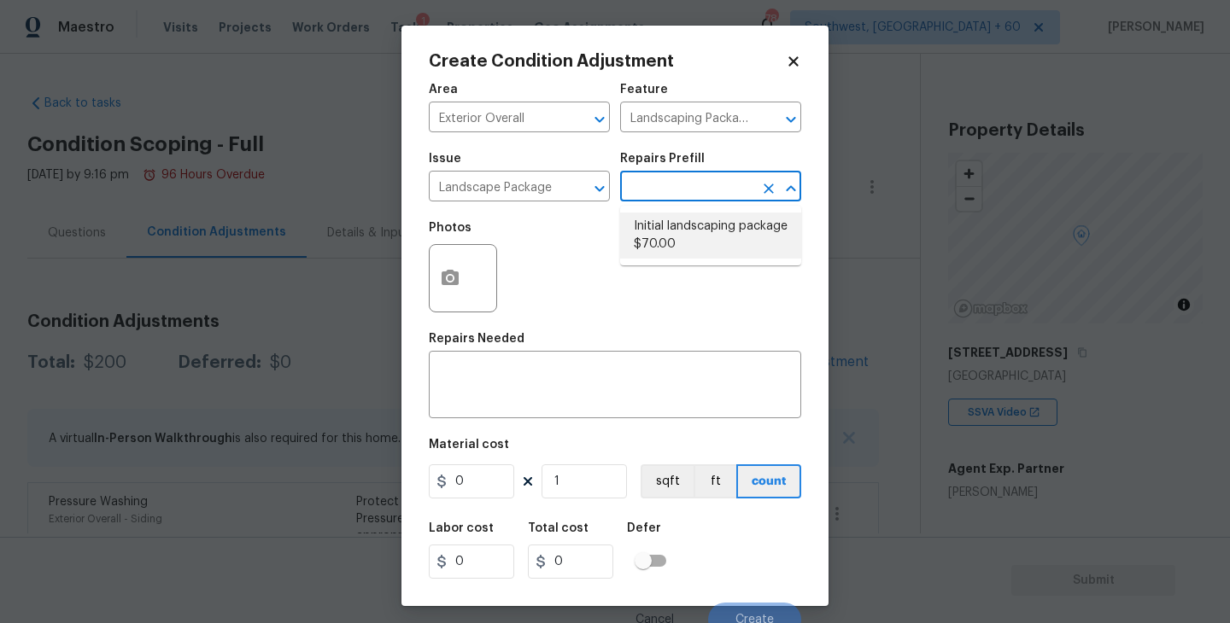
click at [675, 237] on li "Initial landscaping package $70.00" at bounding box center [710, 236] width 181 height 46
type input "Home Readiness Packages"
type textarea "Mowing of grass up to 6" in height. Mow, edge along driveways & sidewalks, trim…"
type input "70"
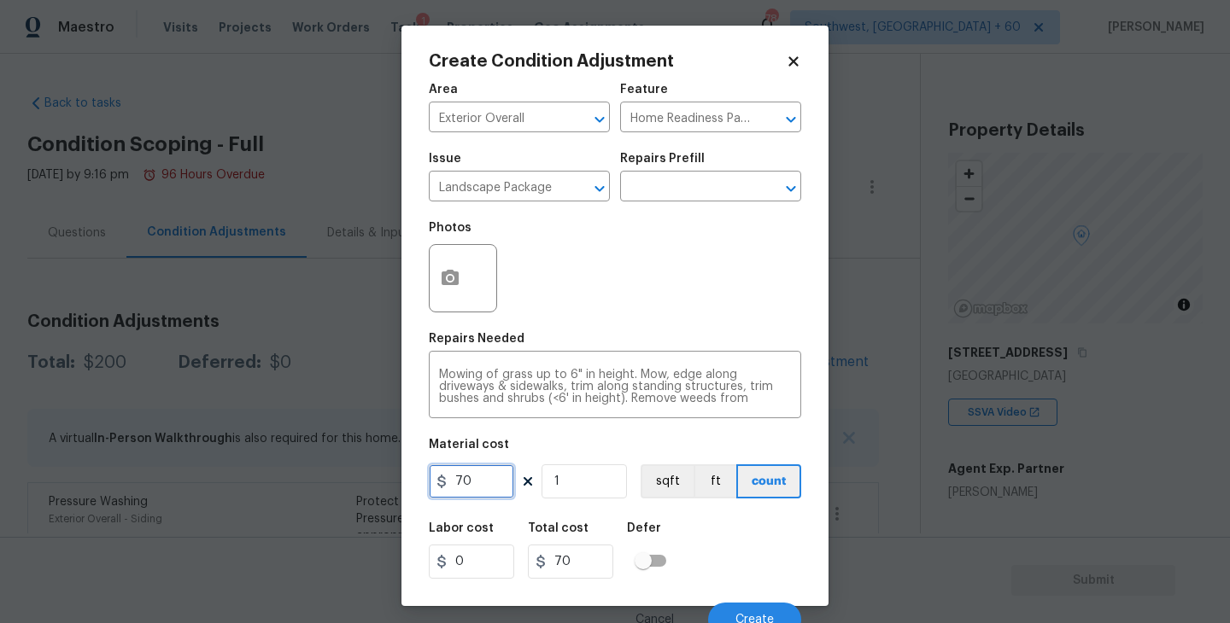
drag, startPoint x: 488, startPoint y: 466, endPoint x: 335, endPoint y: 464, distance: 152.9
click at [335, 464] on div "Create Condition Adjustment Area Exterior Overall ​ Feature Home Readiness Pack…" at bounding box center [615, 311] width 1230 height 623
type input "300"
click at [441, 306] on button "button" at bounding box center [449, 278] width 41 height 67
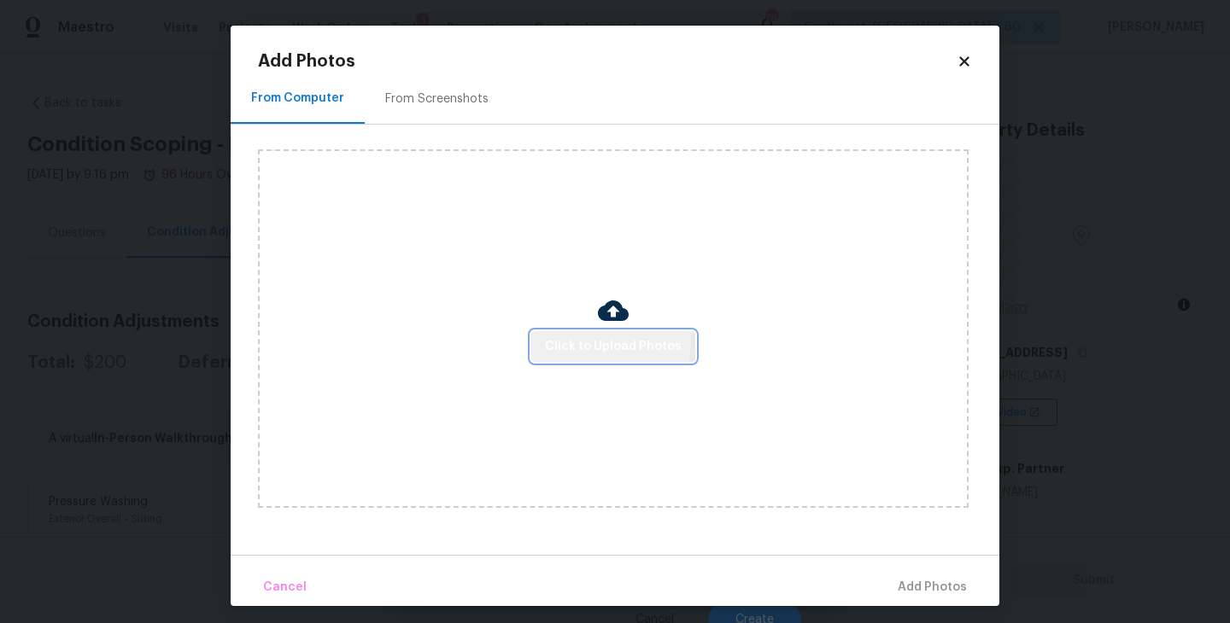
click at [568, 341] on span "Click to Upload Photos" at bounding box center [613, 346] width 137 height 21
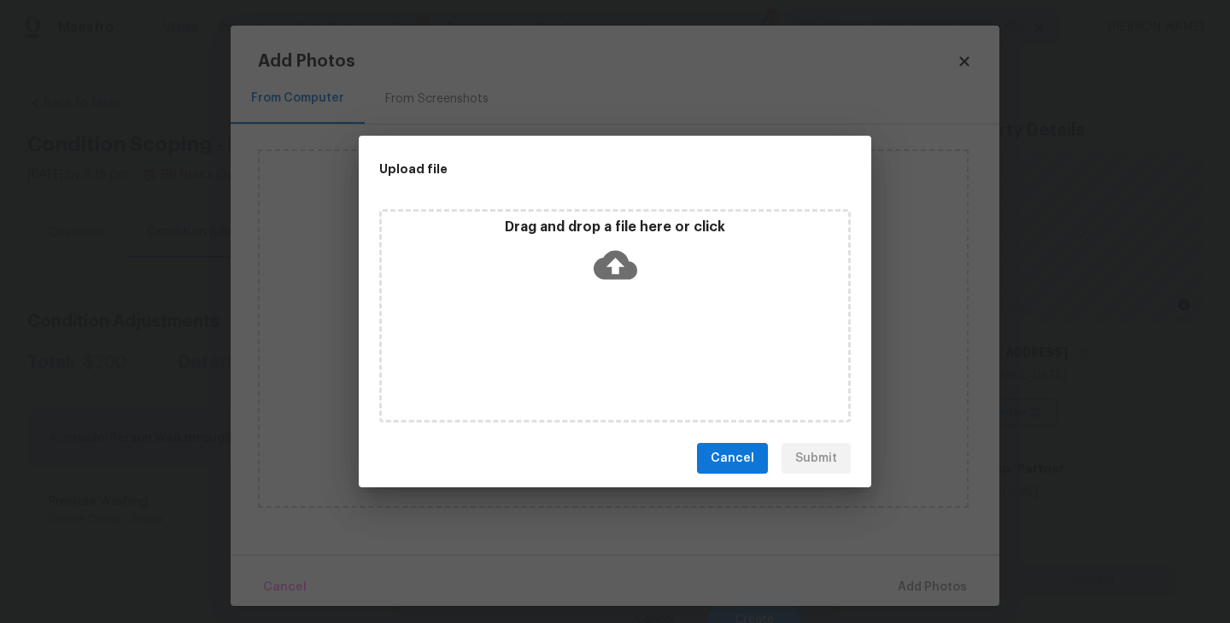
drag, startPoint x: 568, startPoint y: 341, endPoint x: 622, endPoint y: 269, distance: 89.7
click at [622, 269] on icon at bounding box center [615, 265] width 44 height 29
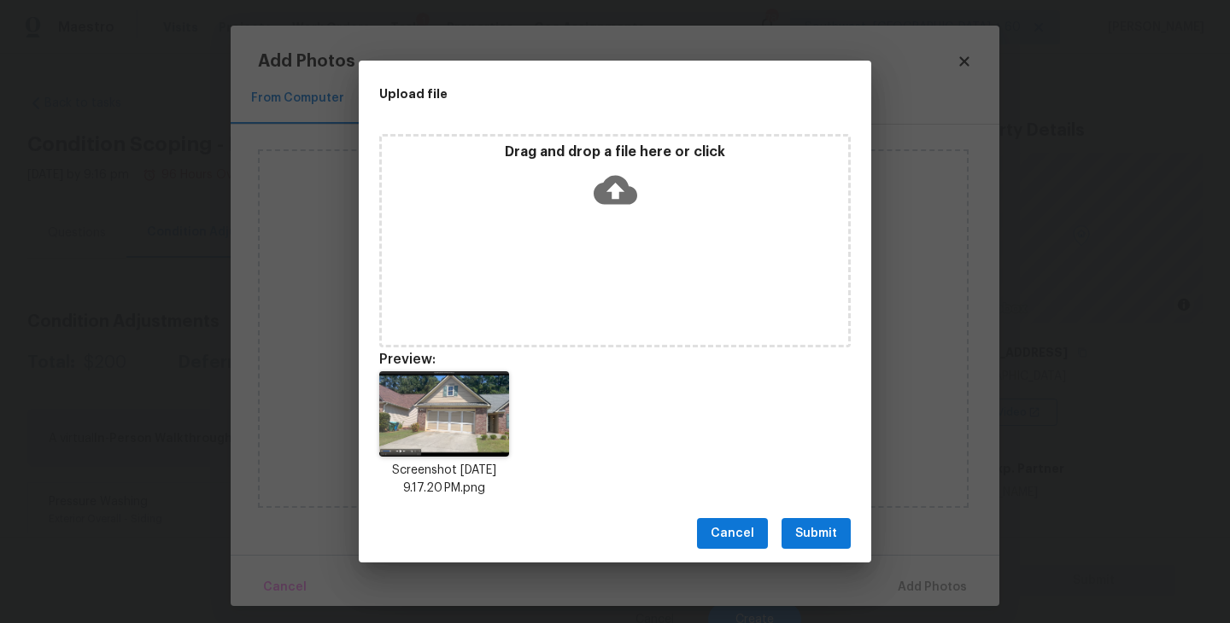
click at [789, 545] on button "Submit" at bounding box center [815, 534] width 69 height 32
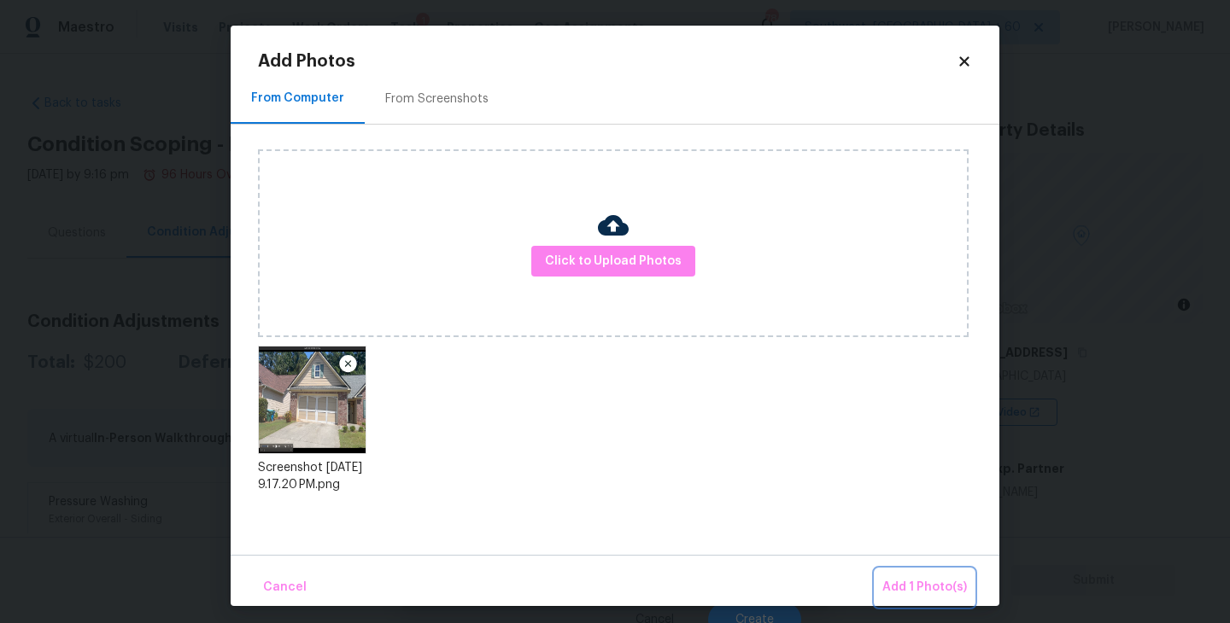
click at [912, 574] on button "Add 1 Photo(s)" at bounding box center [924, 588] width 98 height 37
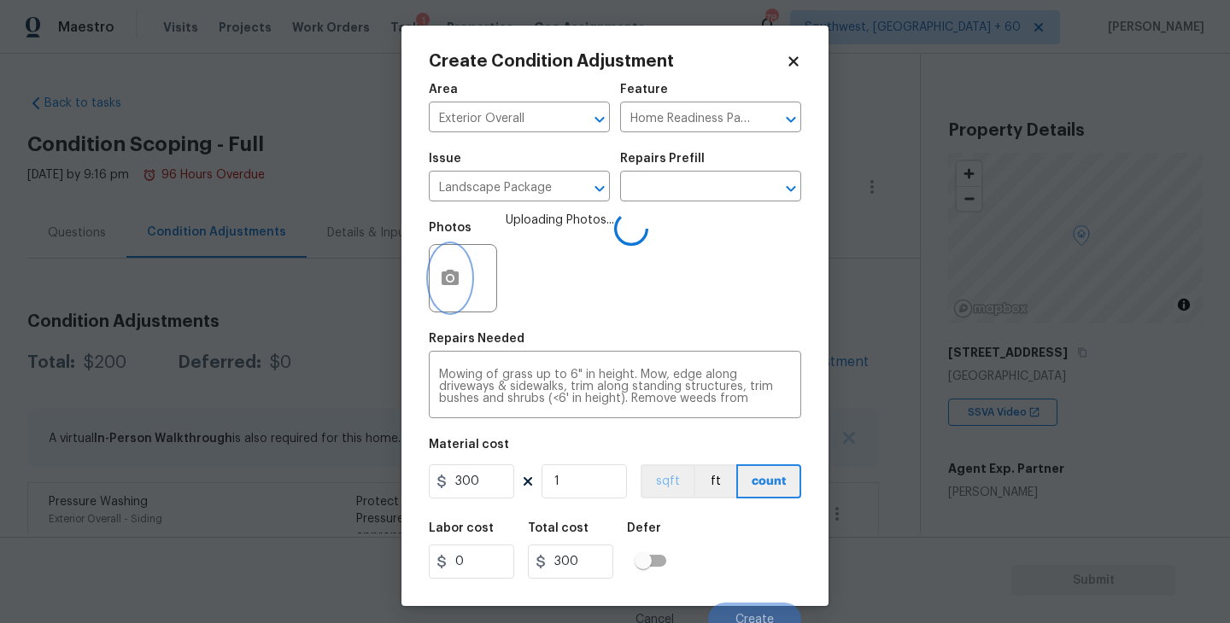
scroll to position [15, 0]
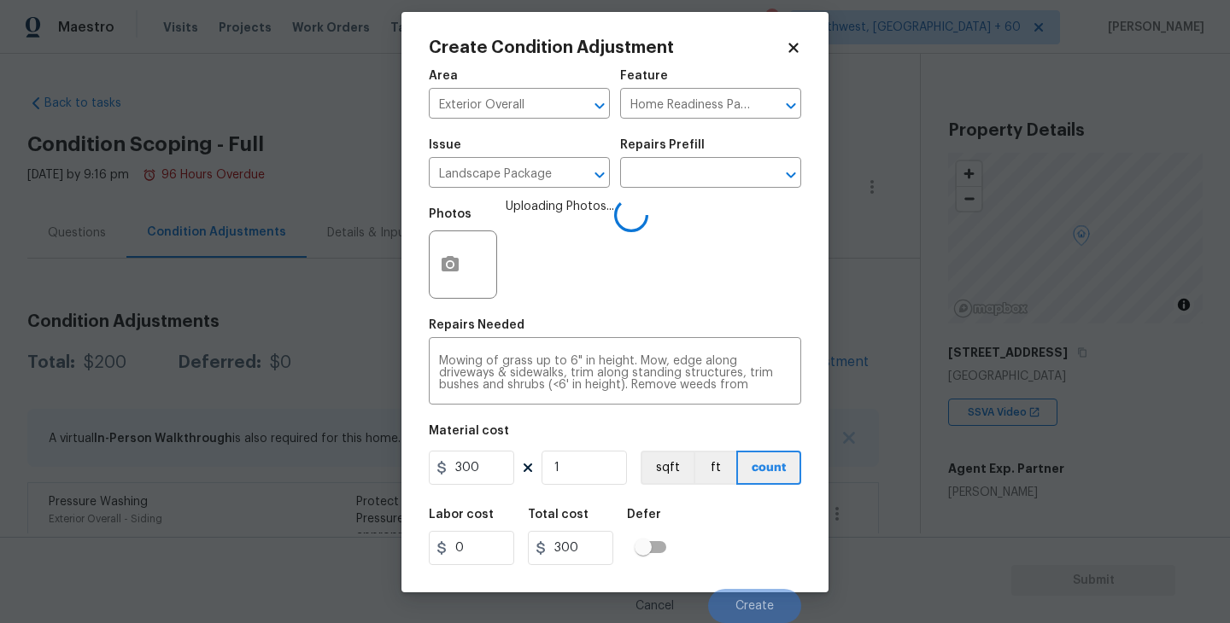
click at [704, 516] on div "Labor cost 0 Total cost 300 Defer" at bounding box center [615, 537] width 372 height 77
click at [732, 572] on div "Labor cost 0 Total cost 300 Defer" at bounding box center [615, 537] width 372 height 77
click at [747, 608] on span "Create" at bounding box center [754, 606] width 38 height 13
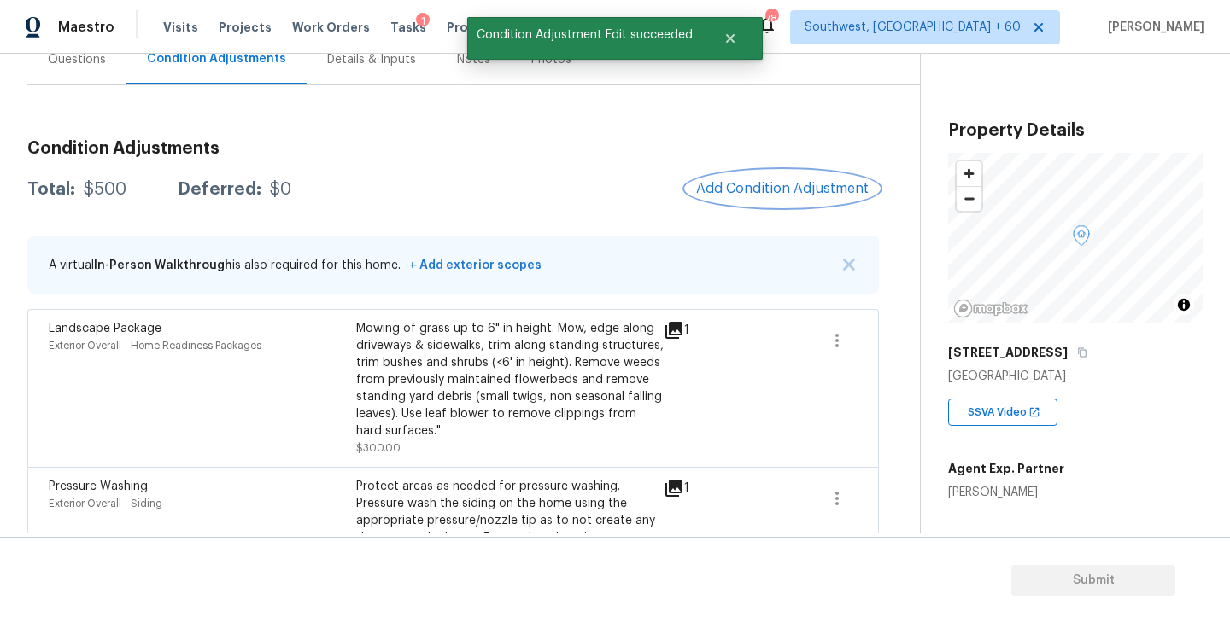
scroll to position [108, 0]
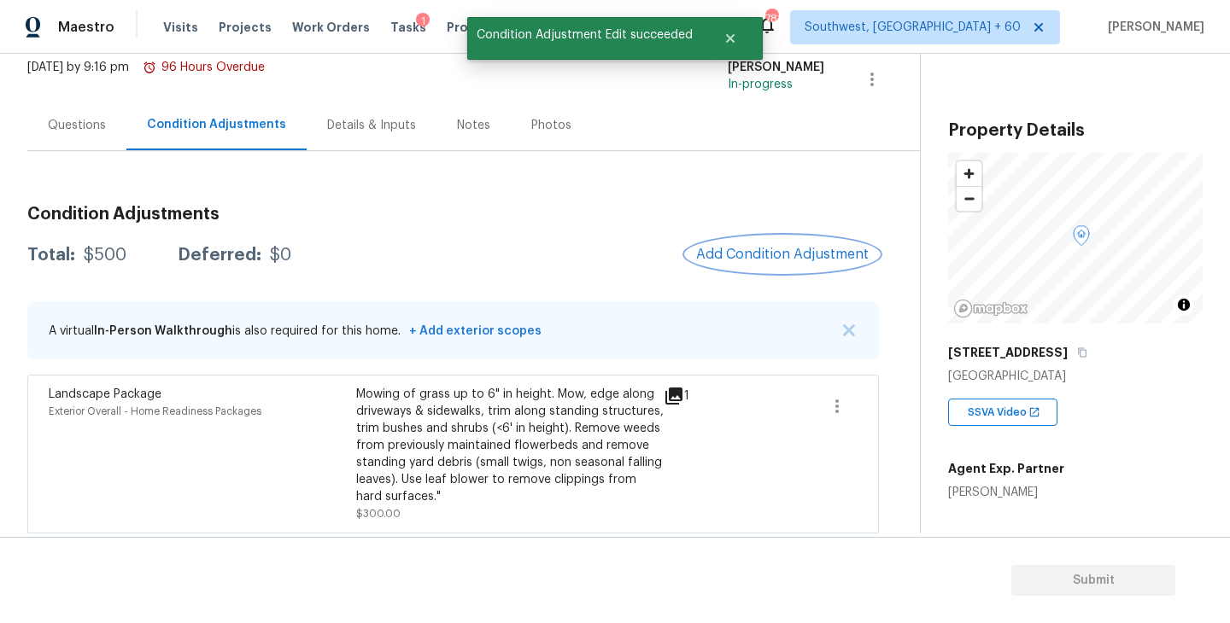
click at [794, 258] on span "Add Condition Adjustment" at bounding box center [782, 254] width 172 height 15
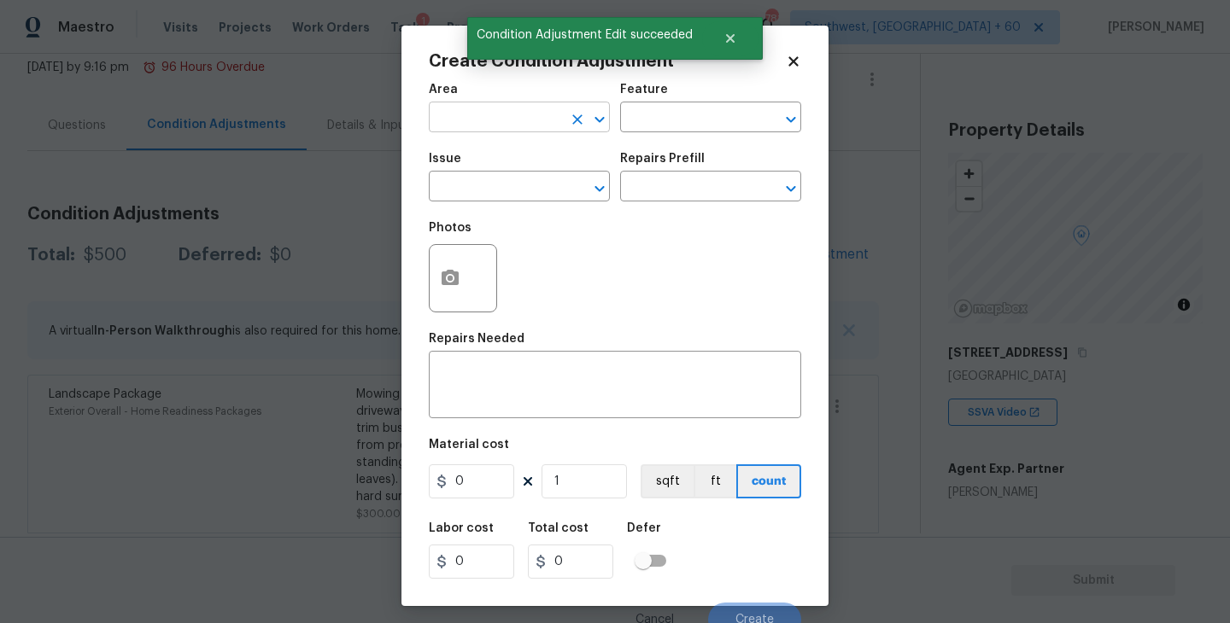
click at [515, 125] on input "text" at bounding box center [495, 119] width 133 height 26
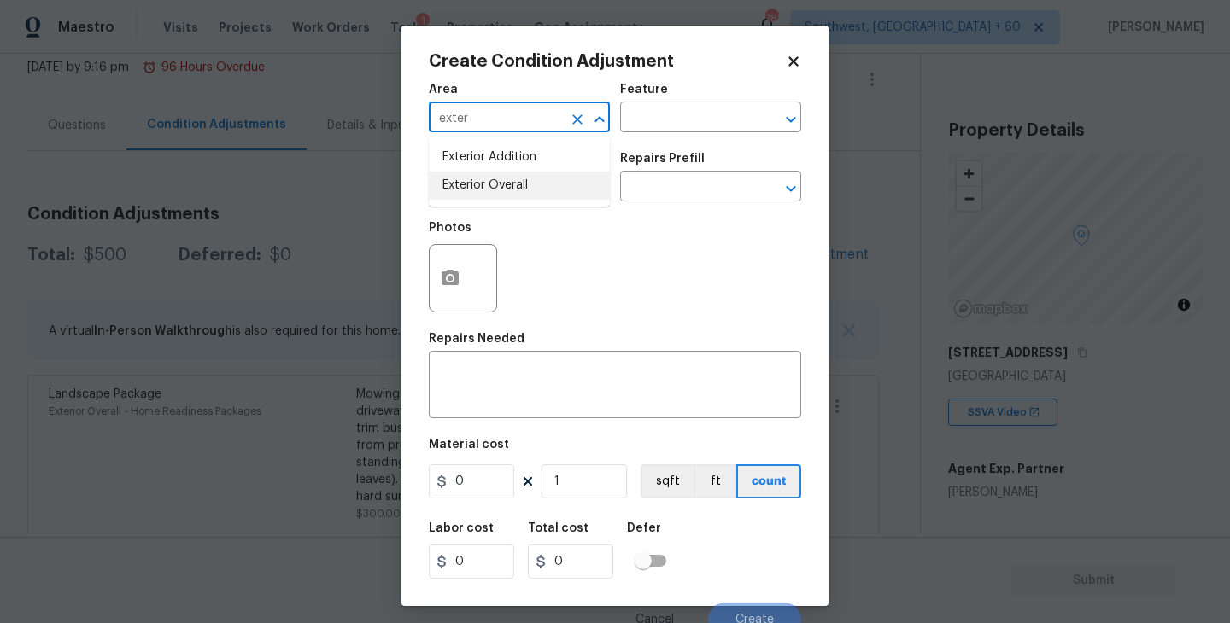
click at [531, 190] on li "Exterior Overall" at bounding box center [519, 186] width 181 height 28
type input "Exterior Overall"
click at [531, 190] on input "text" at bounding box center [495, 188] width 133 height 26
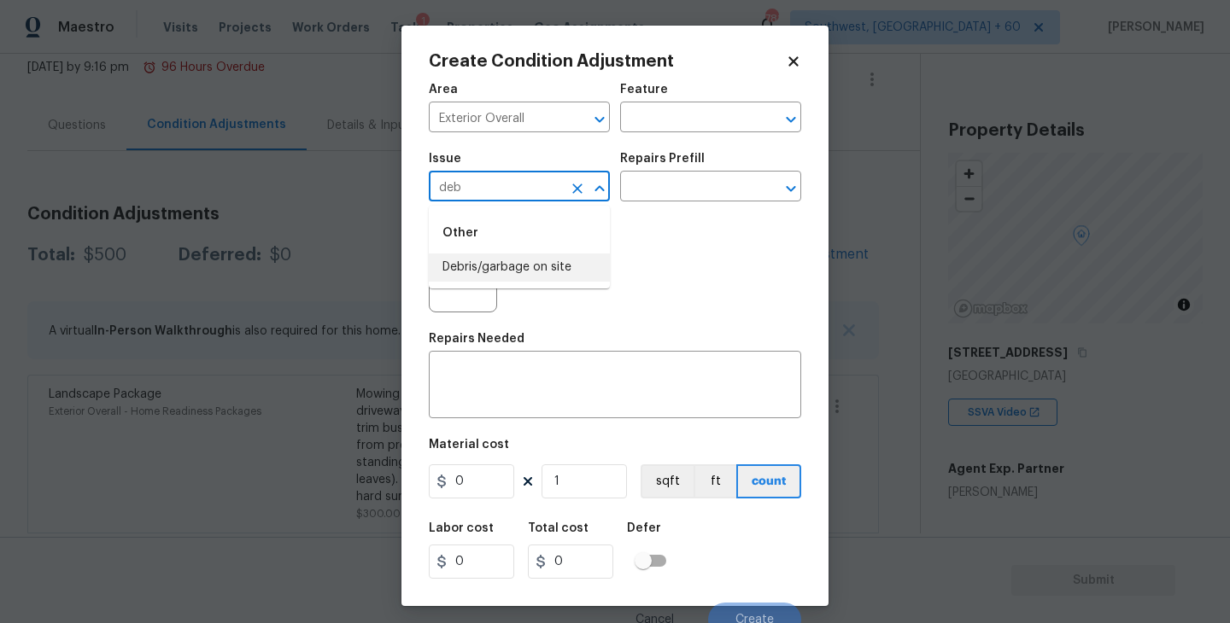
click at [550, 264] on li "Debris/garbage on site" at bounding box center [519, 268] width 181 height 28
type input "Debris/garbage on site"
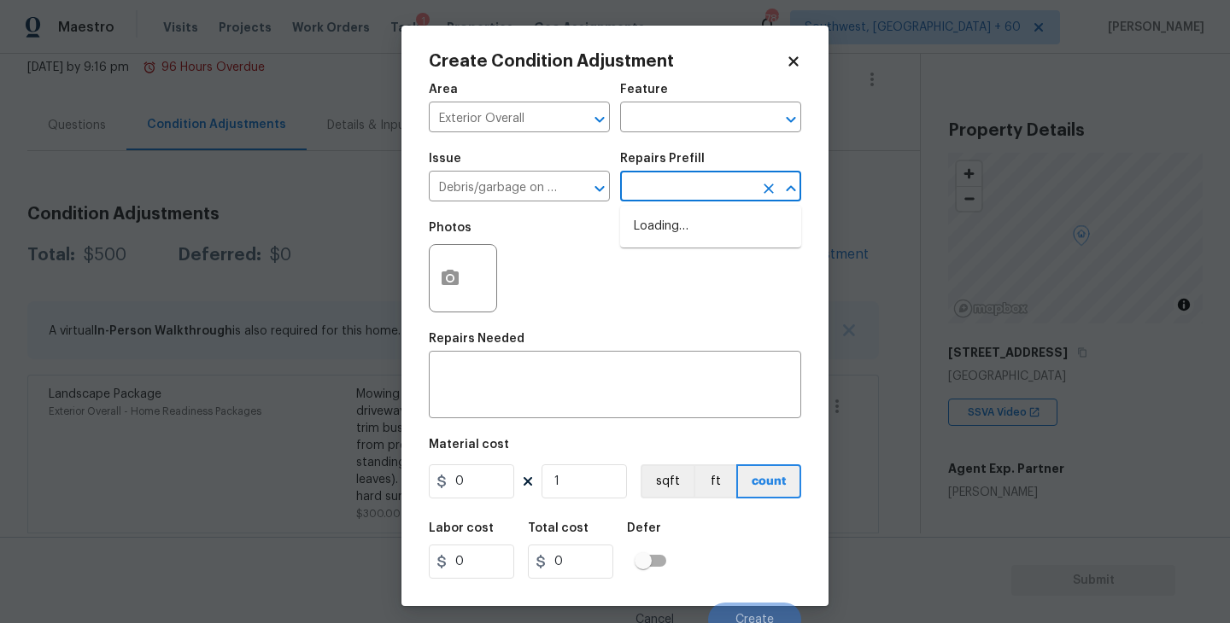
click at [678, 188] on input "text" at bounding box center [686, 188] width 133 height 26
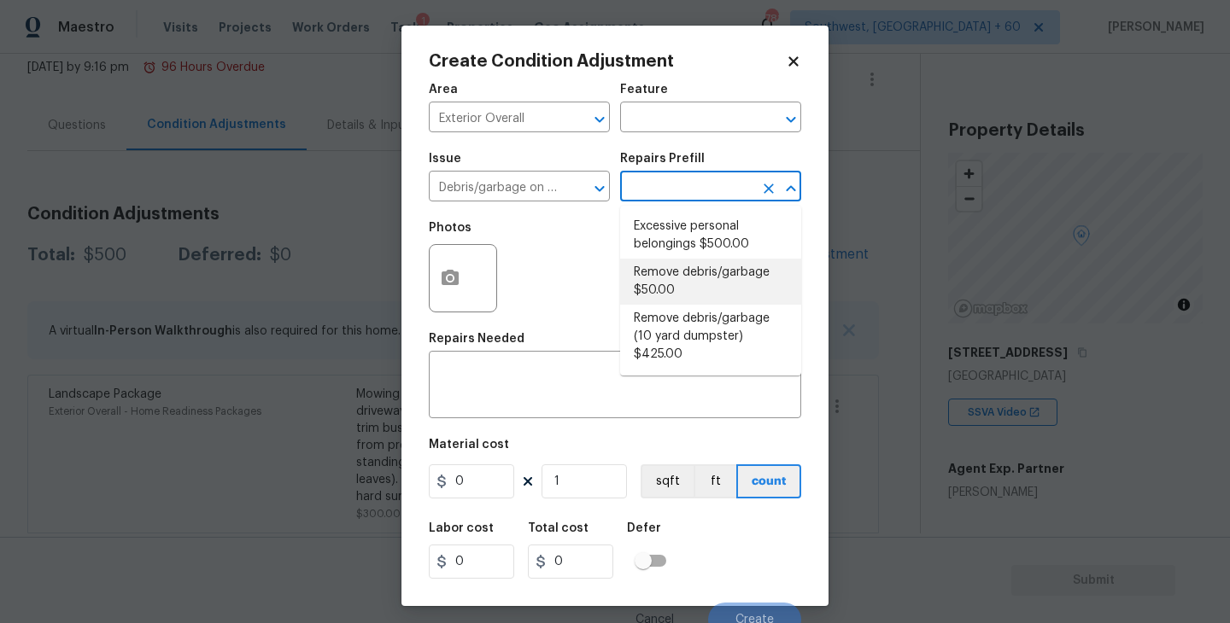
click at [683, 286] on li "Remove debris/garbage $50.00" at bounding box center [710, 282] width 181 height 46
type textarea "Remove, haul off, and properly dispose of any debris left by seller to offsite …"
type input "50"
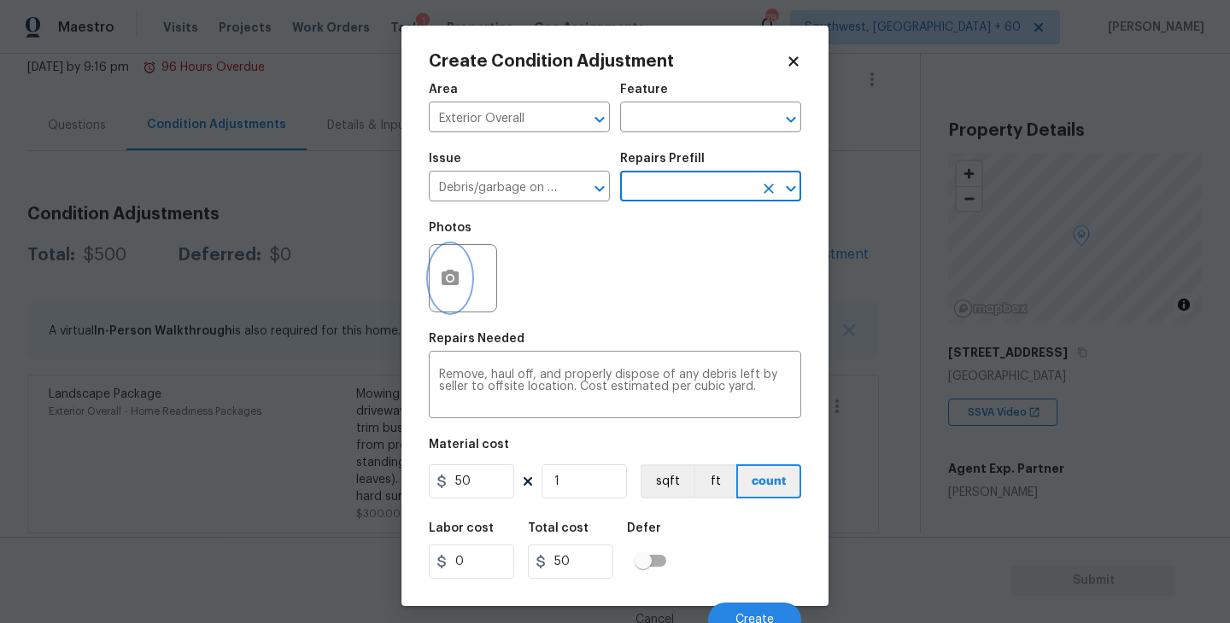
click at [452, 286] on icon "button" at bounding box center [450, 278] width 20 height 20
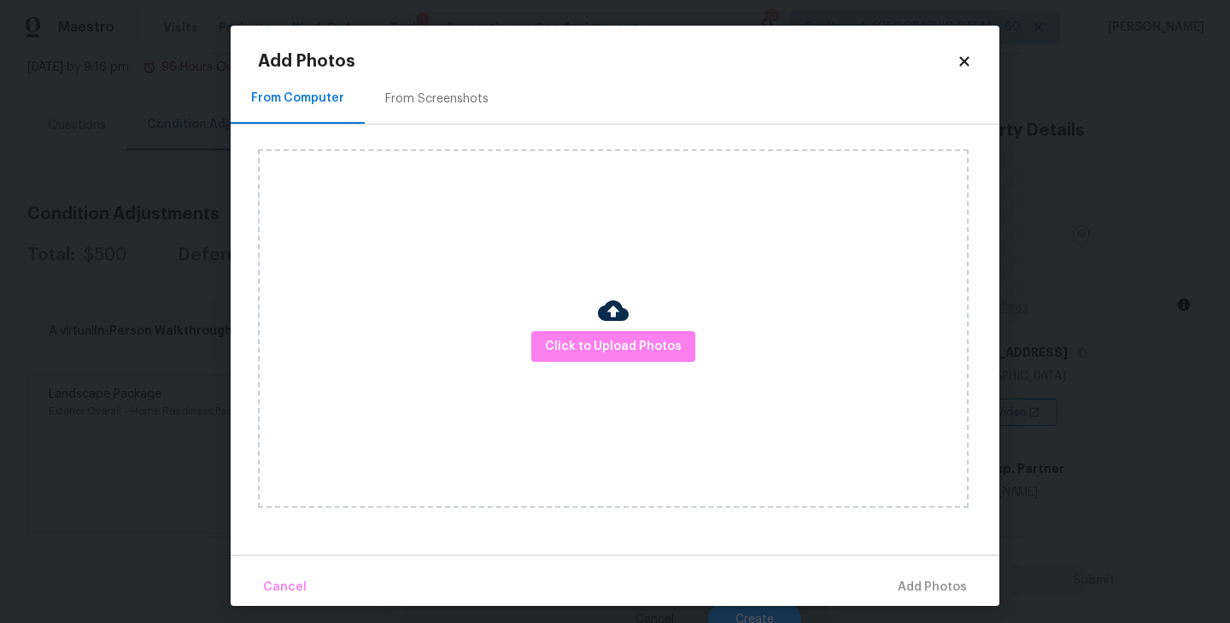
click at [571, 322] on div "Click to Upload Photos" at bounding box center [613, 328] width 710 height 359
click at [601, 342] on span "Click to Upload Photos" at bounding box center [613, 346] width 137 height 21
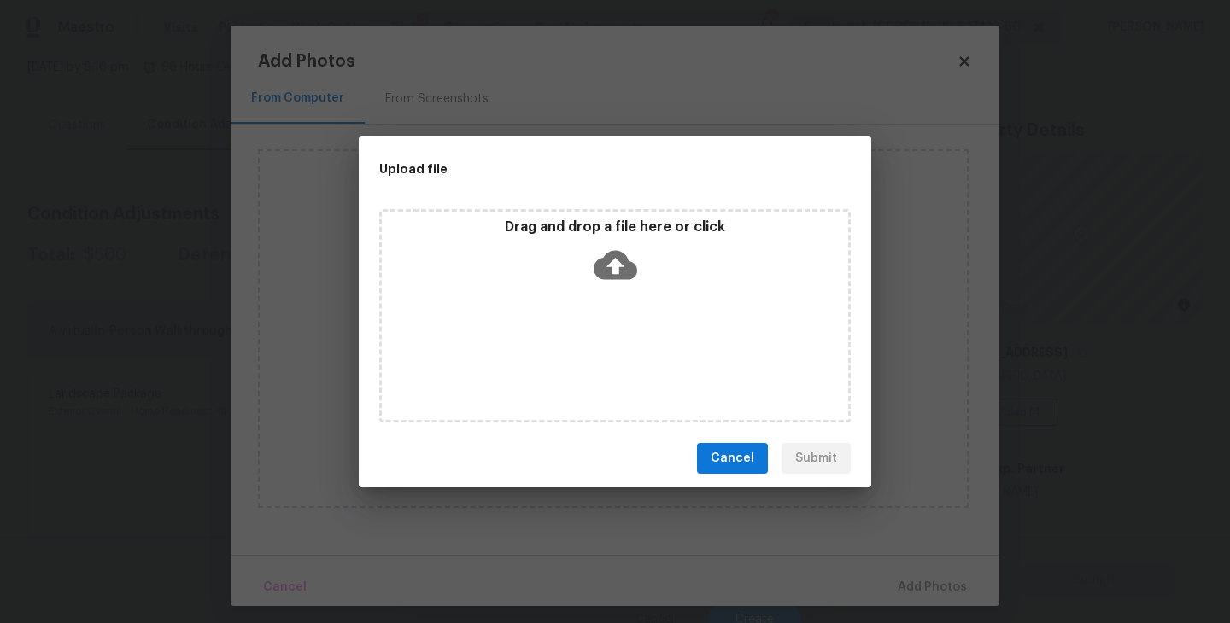
click at [620, 279] on icon at bounding box center [615, 265] width 44 height 44
